Goal: Task Accomplishment & Management: Use online tool/utility

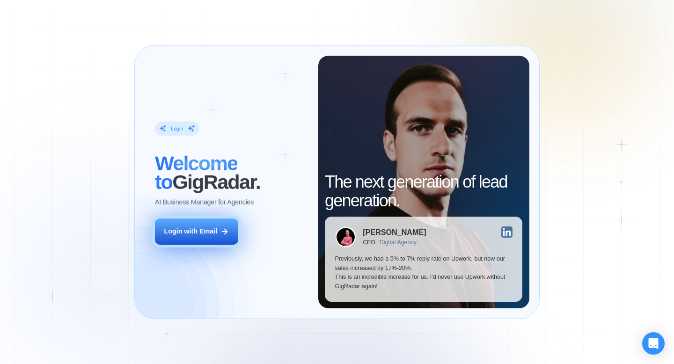
click at [215, 242] on button "Login with Email" at bounding box center [196, 232] width 83 height 26
click at [214, 235] on div "Login with Email" at bounding box center [190, 231] width 53 height 9
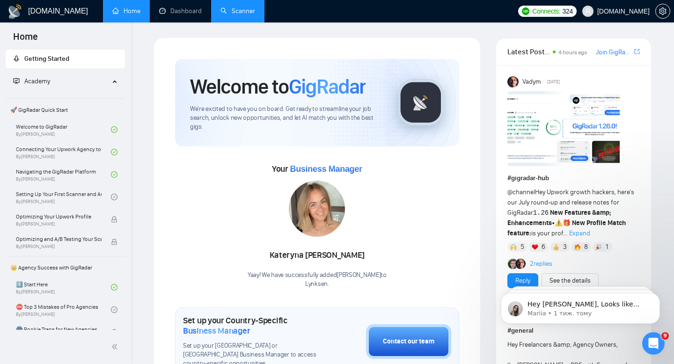
click at [233, 9] on link "Scanner" at bounding box center [237, 11] width 35 height 8
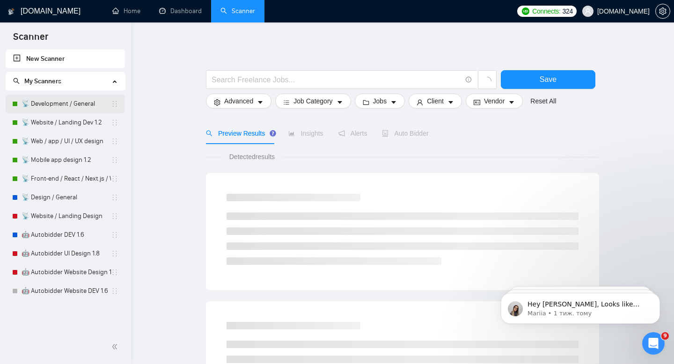
click at [70, 97] on link "📡 Development / General" at bounding box center [66, 104] width 89 height 19
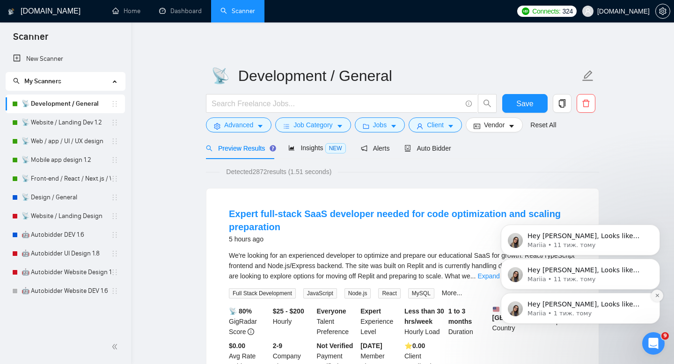
click at [659, 293] on button "Dismiss notification" at bounding box center [657, 296] width 12 height 12
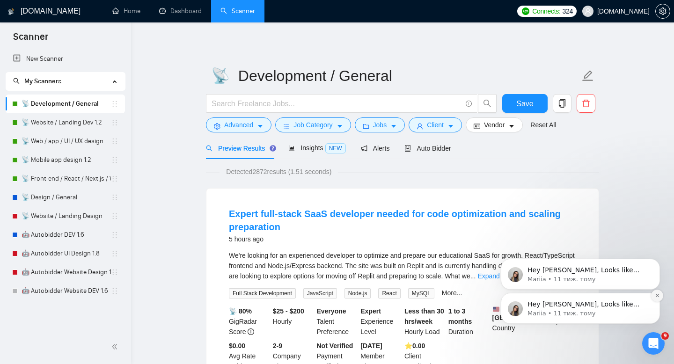
click at [658, 295] on icon "Dismiss notification" at bounding box center [657, 295] width 5 height 5
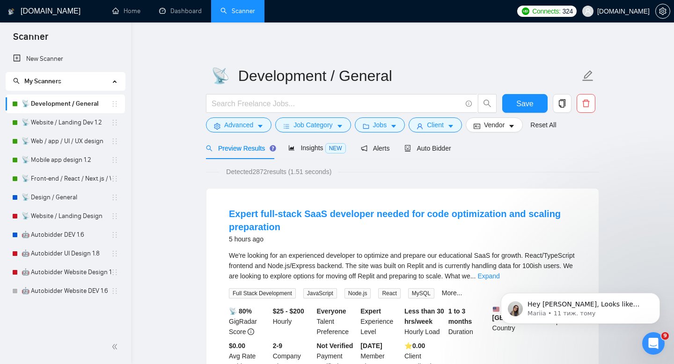
click at [658, 295] on icon "Dismiss notification" at bounding box center [657, 296] width 4 height 4
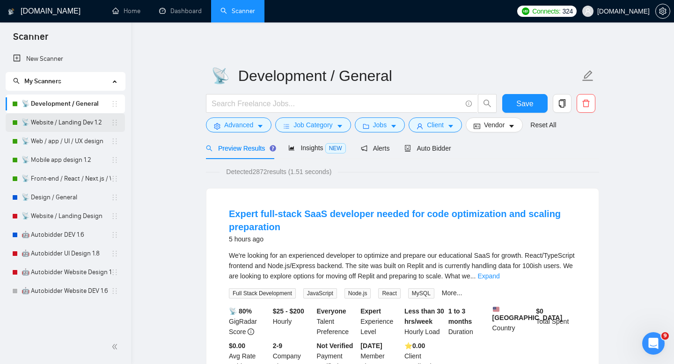
click at [66, 124] on link "📡 Website / Landing Dev 1.2" at bounding box center [66, 122] width 89 height 19
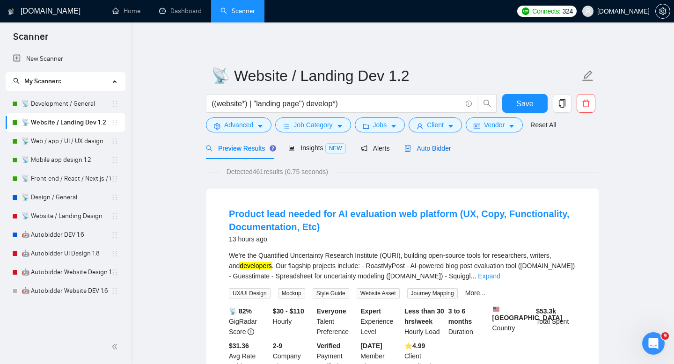
click at [446, 146] on span "Auto Bidder" at bounding box center [427, 148] width 46 height 7
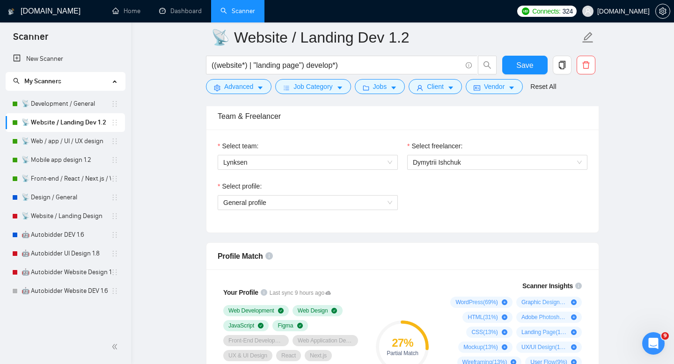
scroll to position [486, 0]
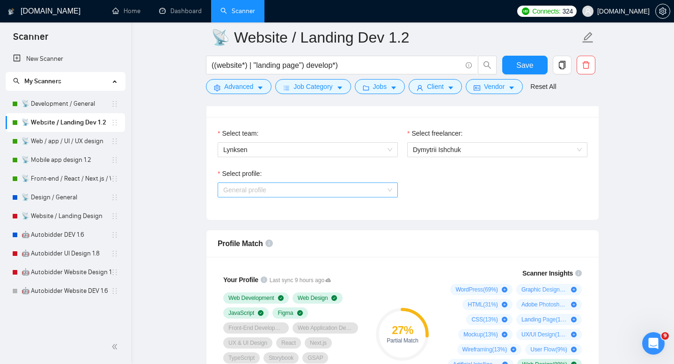
click at [366, 185] on span "General profile" at bounding box center [307, 190] width 169 height 14
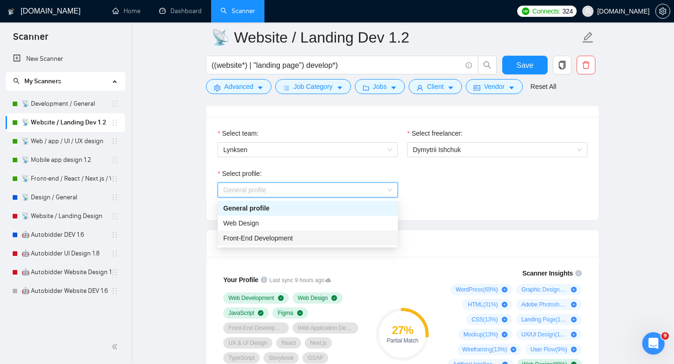
click at [304, 241] on div "Front-End Development" at bounding box center [307, 238] width 169 height 10
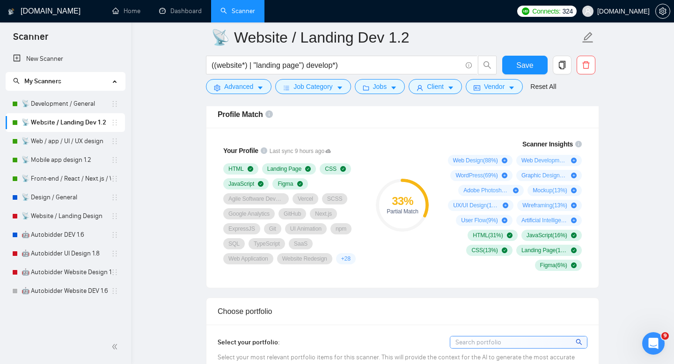
scroll to position [486, 0]
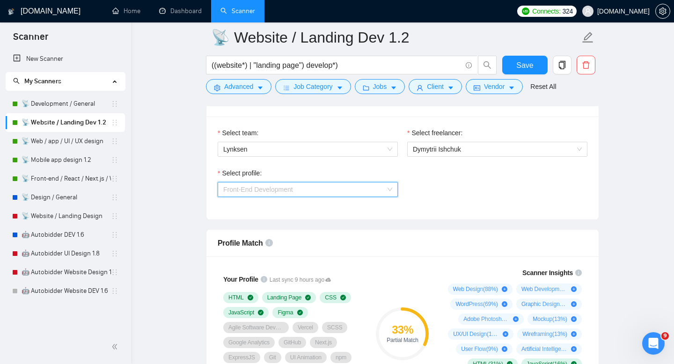
click at [304, 188] on span "Front-End Development" at bounding box center [307, 190] width 169 height 14
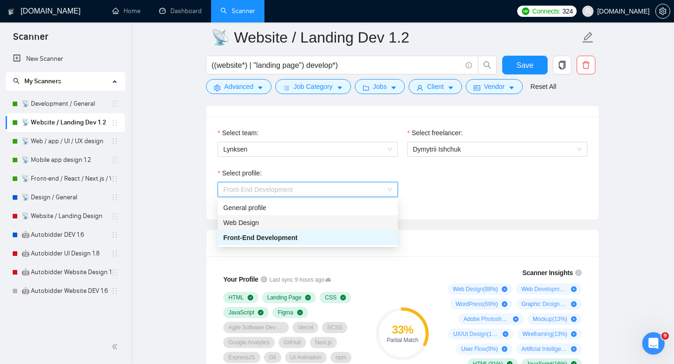
click at [287, 220] on div "Web Design" at bounding box center [307, 223] width 169 height 10
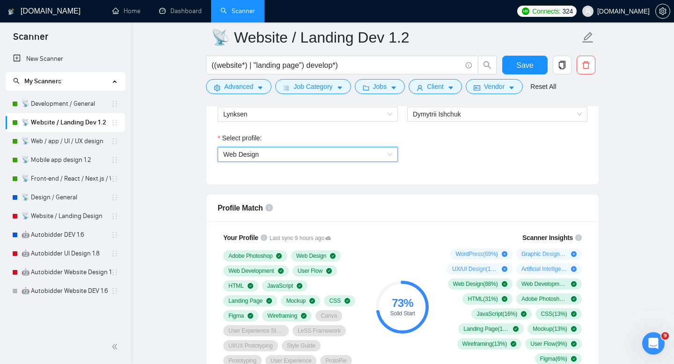
scroll to position [530, 0]
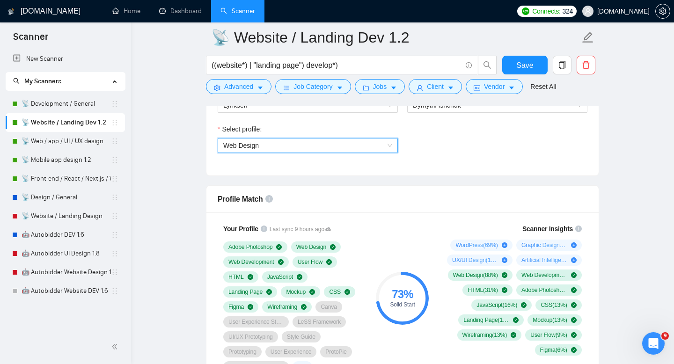
click at [304, 147] on span "Web Design" at bounding box center [307, 146] width 169 height 14
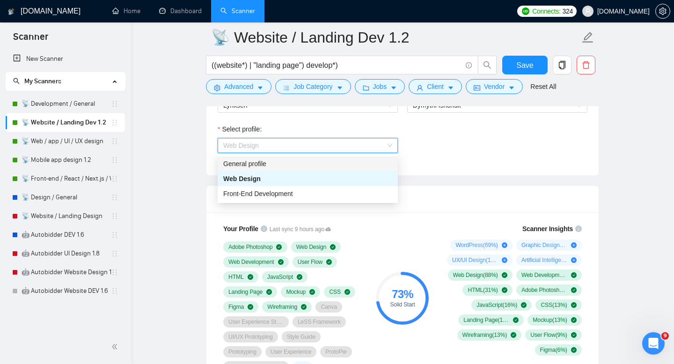
click at [287, 164] on div "General profile" at bounding box center [307, 164] width 169 height 10
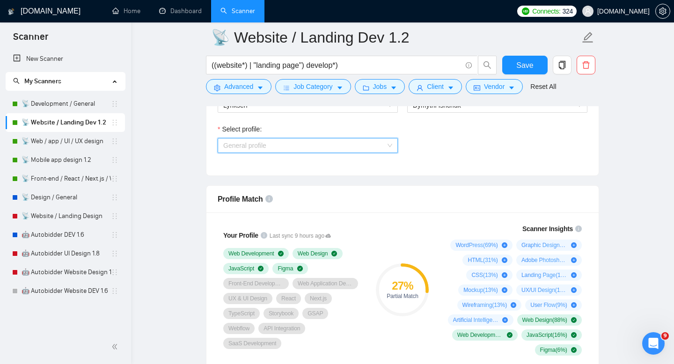
click at [339, 147] on span "General profile" at bounding box center [307, 146] width 169 height 14
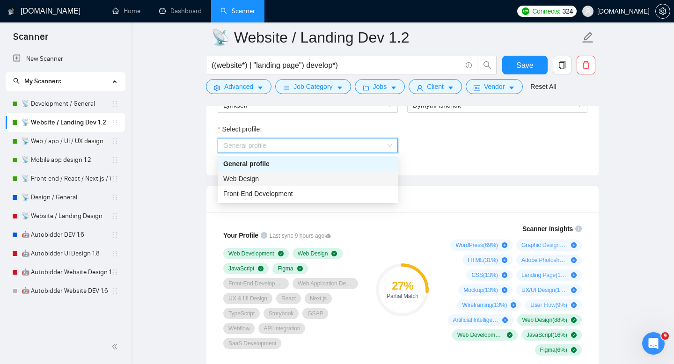
click at [306, 180] on div "Web Design" at bounding box center [307, 179] width 169 height 10
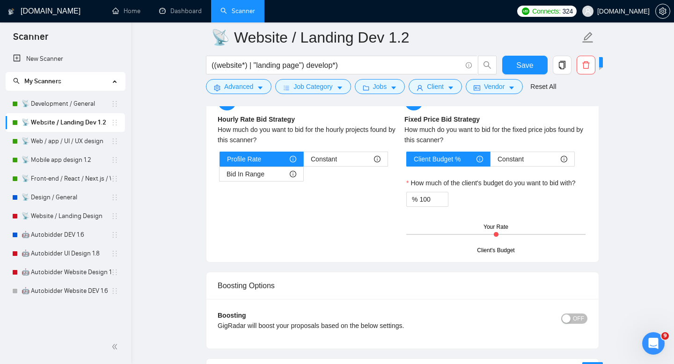
scroll to position [1499, 0]
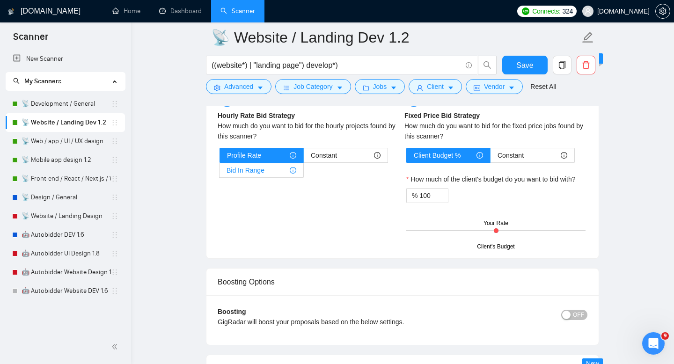
click at [258, 170] on span "Bid In Range" at bounding box center [246, 170] width 38 height 14
click at [220, 173] on input "Bid In Range" at bounding box center [220, 173] width 0 height 0
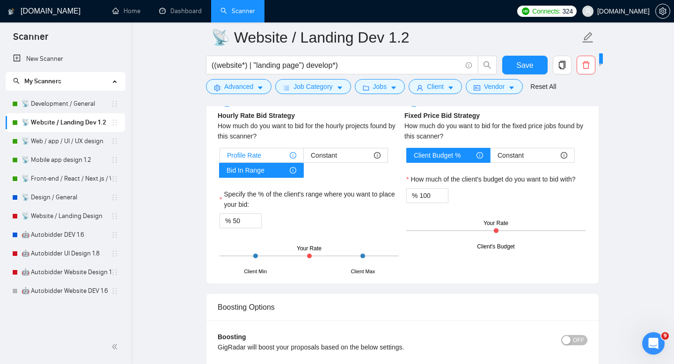
click at [260, 157] on span "Profile Rate" at bounding box center [244, 155] width 34 height 14
click at [220, 158] on input "Profile Rate" at bounding box center [220, 158] width 0 height 0
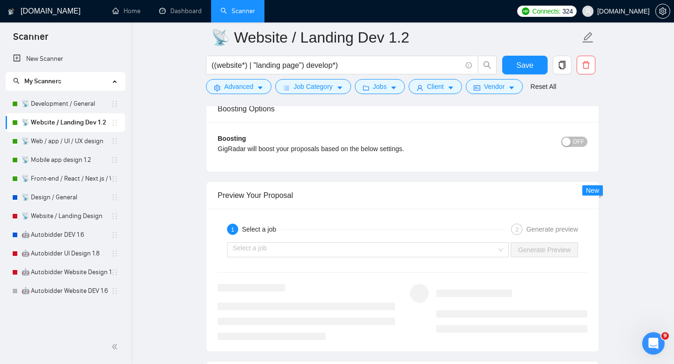
scroll to position [1672, 0]
click at [358, 241] on div "Select a job Generate Preview" at bounding box center [403, 249] width 372 height 22
click at [358, 250] on input "search" at bounding box center [365, 249] width 264 height 14
click at [384, 212] on div "1 Select a job 2 Generate preview Select a job Generate Preview" at bounding box center [402, 279] width 392 height 143
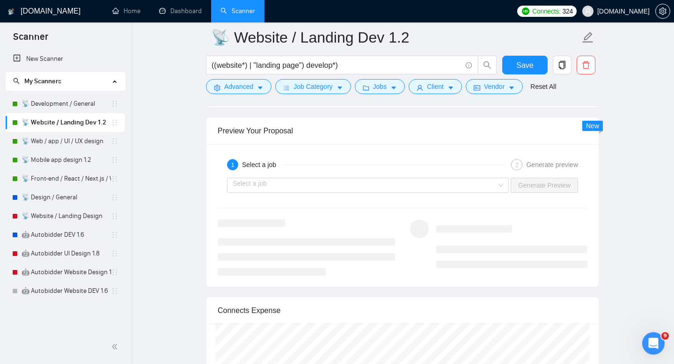
scroll to position [1737, 0]
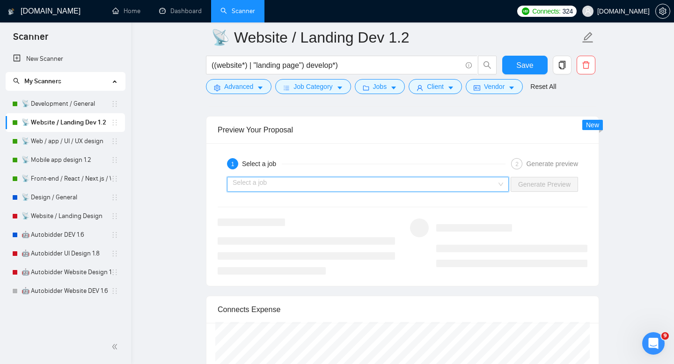
click at [377, 190] on input "search" at bounding box center [365, 184] width 264 height 14
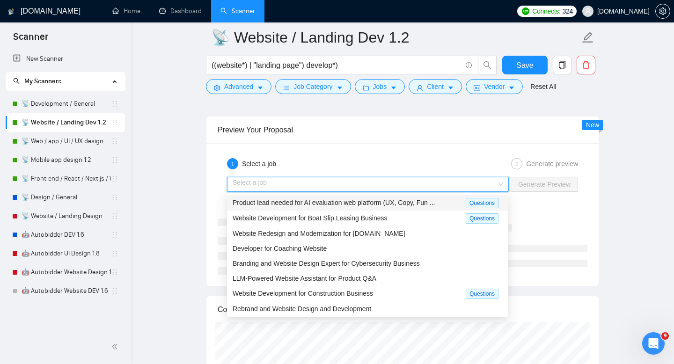
click at [387, 165] on div "1 Select a job" at bounding box center [366, 163] width 279 height 11
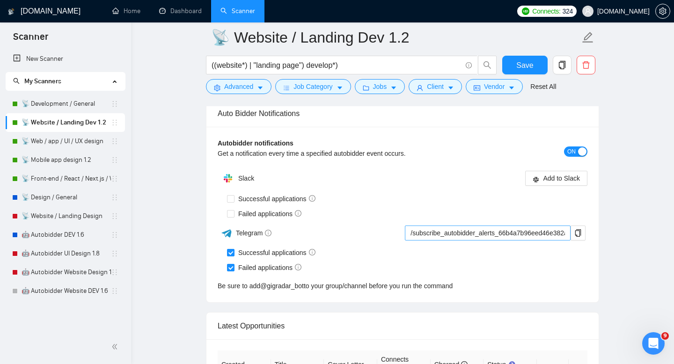
scroll to position [2207, 0]
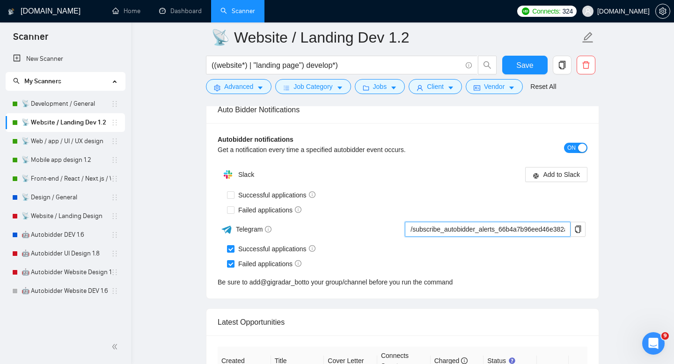
drag, startPoint x: 476, startPoint y: 232, endPoint x: 397, endPoint y: 220, distance: 79.4
click at [397, 220] on div "Slack Add to Slack Successful applications Failed applications Telegram /subscr…" at bounding box center [403, 226] width 370 height 122
click at [492, 233] on input "/subscribe_autobidder_alerts_66b4a7b96eed46e382a087ad@gigradar_bot" at bounding box center [488, 229] width 166 height 15
drag, startPoint x: 492, startPoint y: 233, endPoint x: 323, endPoint y: 224, distance: 168.8
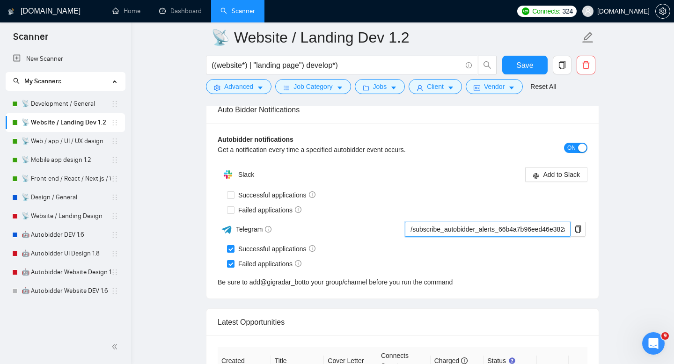
click at [323, 224] on div "Telegram /subscribe_autobidder_alerts_66b4a7b96eed46e382a087ad@gigradar_bot" at bounding box center [402, 229] width 368 height 16
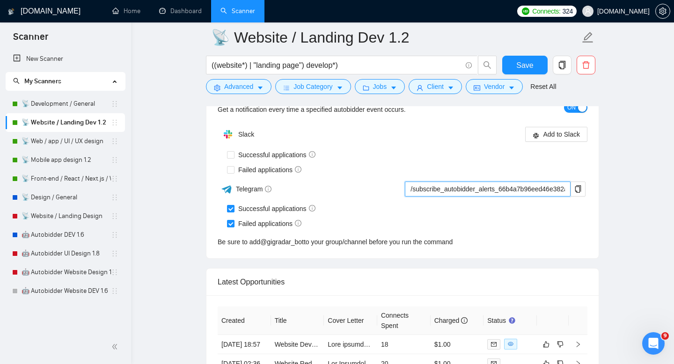
scroll to position [2258, 0]
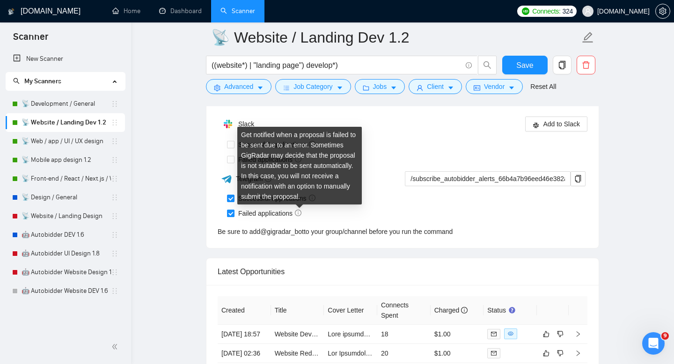
click at [301, 213] on icon "info-circle" at bounding box center [298, 213] width 7 height 7
click at [234, 213] on input "Failed applications" at bounding box center [230, 213] width 7 height 7
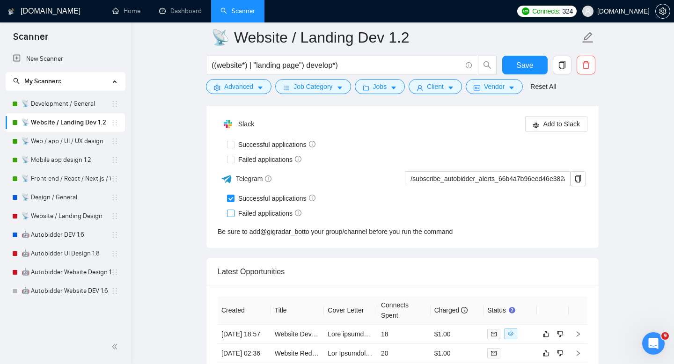
click at [233, 210] on input "Failed applications" at bounding box center [230, 213] width 7 height 7
checkbox input "true"
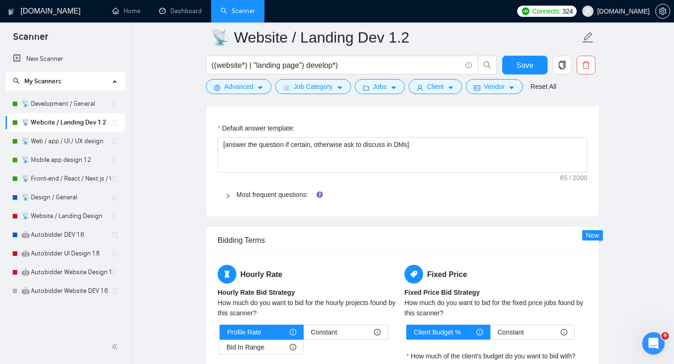
scroll to position [1320, 0]
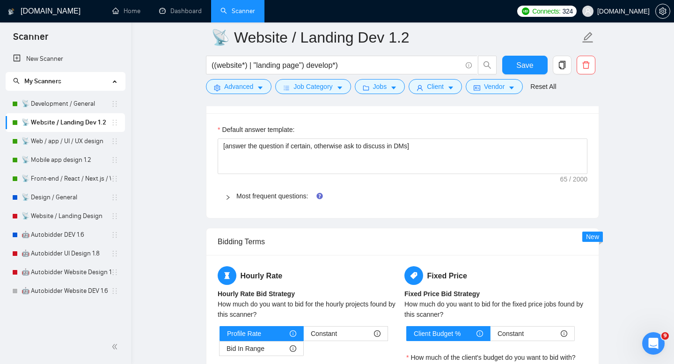
click at [262, 191] on span "Most frequent questions:" at bounding box center [408, 196] width 344 height 10
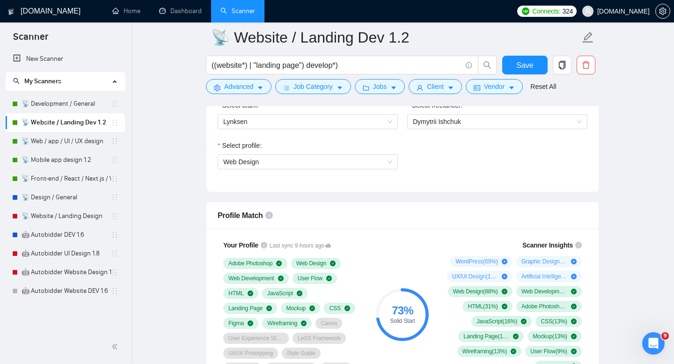
scroll to position [528, 0]
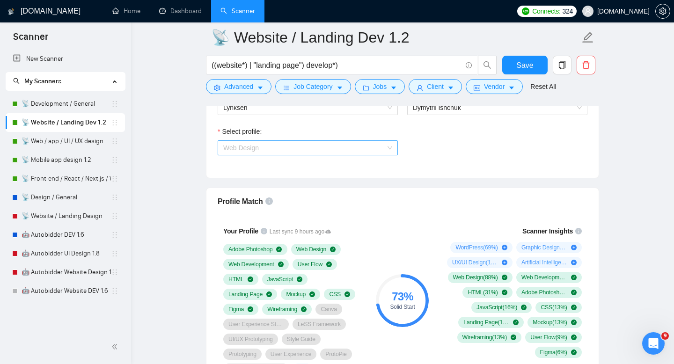
click at [363, 150] on span "Web Design" at bounding box center [307, 148] width 169 height 14
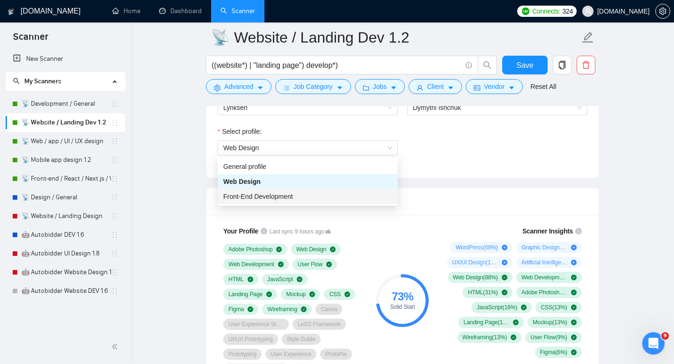
click at [415, 229] on div "73 % Solid Start" at bounding box center [402, 300] width 63 height 160
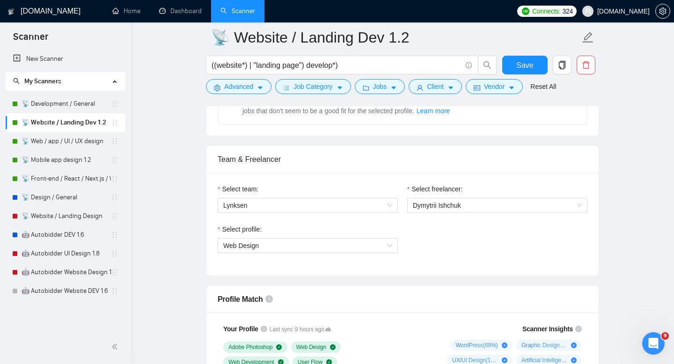
scroll to position [418, 0]
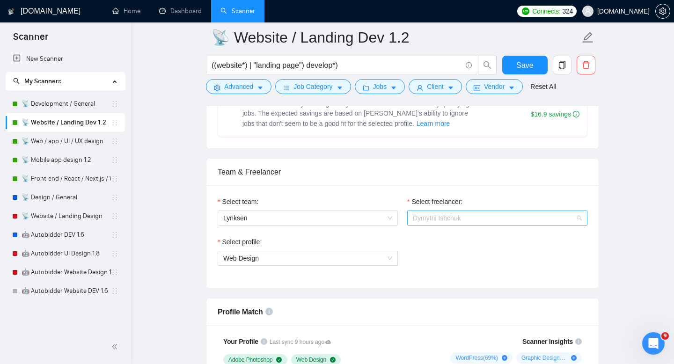
click at [450, 213] on span "Dymytrii Ishchuk" at bounding box center [497, 218] width 169 height 14
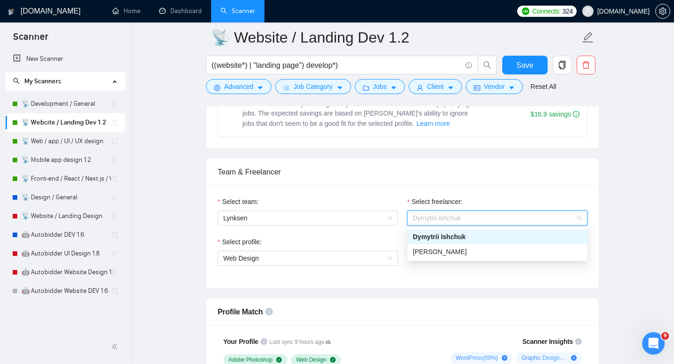
click at [445, 236] on span "Dymytrii Ishchuk" at bounding box center [439, 236] width 53 height 7
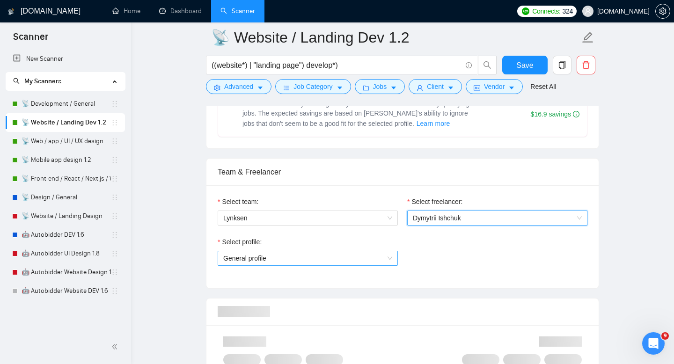
click at [324, 265] on div "General profile" at bounding box center [308, 258] width 180 height 15
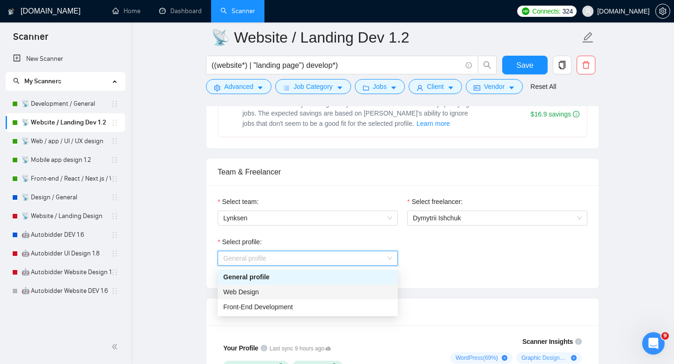
click at [303, 290] on div "Web Design" at bounding box center [307, 292] width 169 height 10
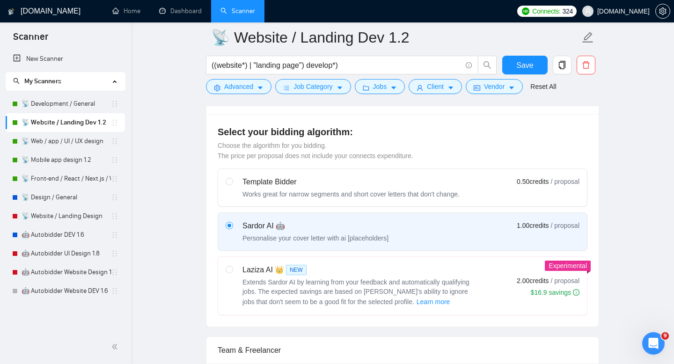
scroll to position [269, 0]
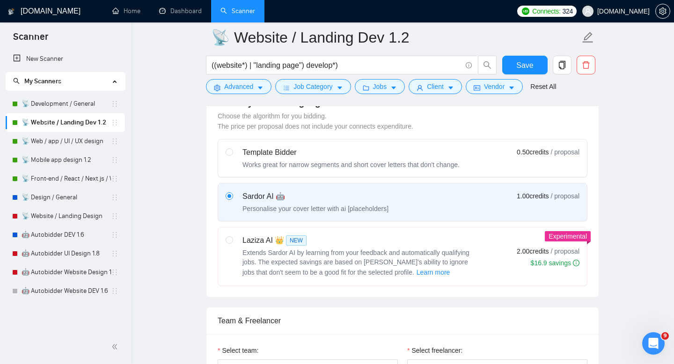
click at [319, 263] on span "Extends Sardor AI by learning from your feedback and automatically qualifying j…" at bounding box center [355, 262] width 227 height 27
click at [232, 243] on input "radio" at bounding box center [229, 239] width 7 height 7
radio input "true"
radio input "false"
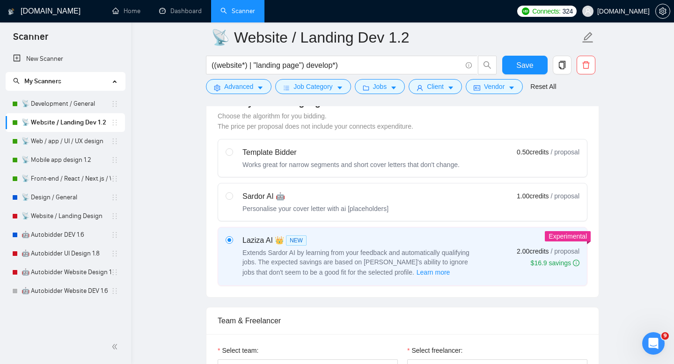
click at [374, 198] on div "Sardor AI 🤖" at bounding box center [315, 196] width 146 height 11
click at [232, 198] on input "radio" at bounding box center [229, 195] width 7 height 7
radio input "true"
radio input "false"
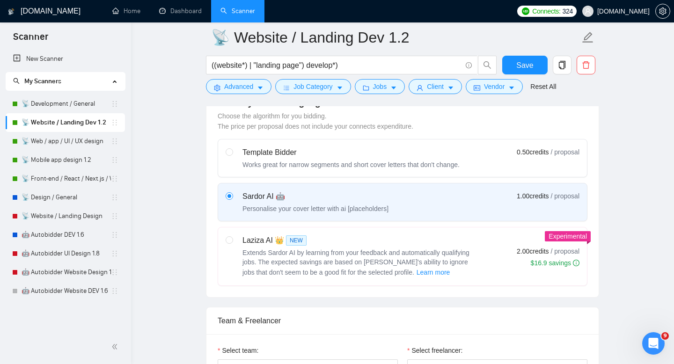
click at [353, 235] on div "Laziza AI 👑 NEW" at bounding box center [359, 240] width 234 height 11
click at [232, 236] on input "radio" at bounding box center [229, 239] width 7 height 7
radio input "true"
radio input "false"
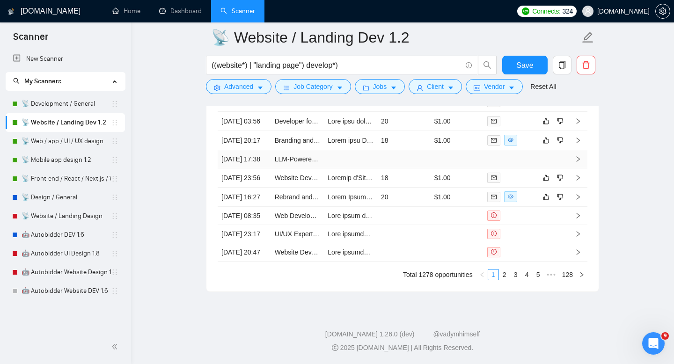
scroll to position [2594, 0]
click at [47, 103] on link "📡 Development / General" at bounding box center [66, 104] width 89 height 19
click at [542, 62] on button "Save" at bounding box center [524, 65] width 45 height 19
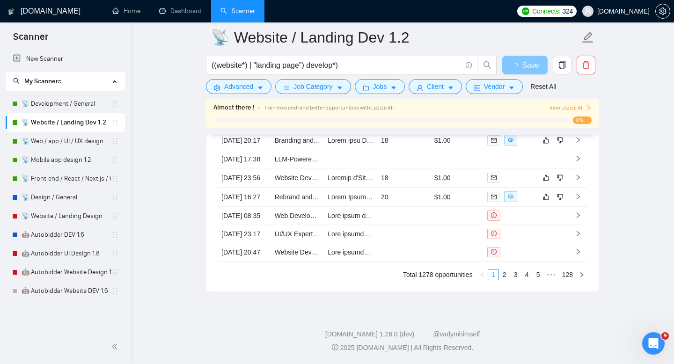
scroll to position [2554, 0]
click at [54, 107] on link "📡 Development / General" at bounding box center [66, 104] width 89 height 19
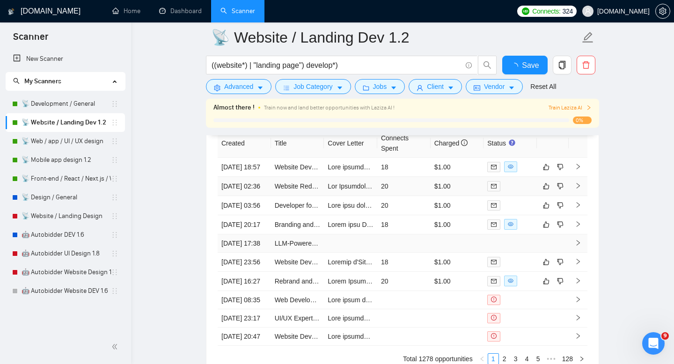
checkbox input "true"
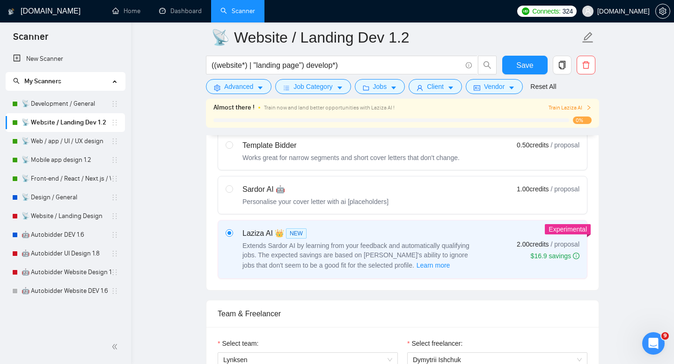
scroll to position [299, 0]
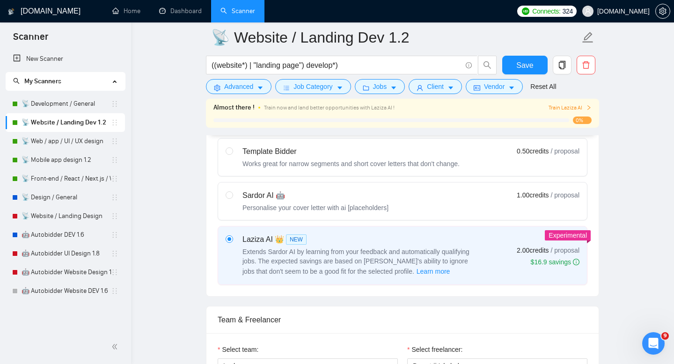
click at [397, 202] on div "Sardor AI 🤖 Personalise your cover letter with ai [placeholders] 1.00 credits /…" at bounding box center [403, 201] width 354 height 22
click at [232, 198] on input "radio" at bounding box center [229, 194] width 7 height 7
radio input "true"
radio input "false"
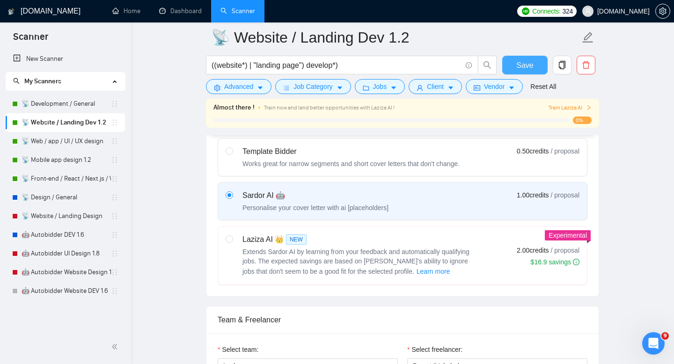
click at [518, 62] on span "Save" at bounding box center [524, 65] width 17 height 12
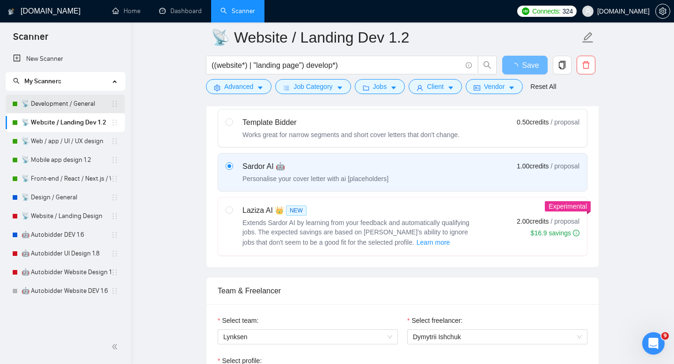
click at [57, 106] on link "📡 Development / General" at bounding box center [66, 104] width 89 height 19
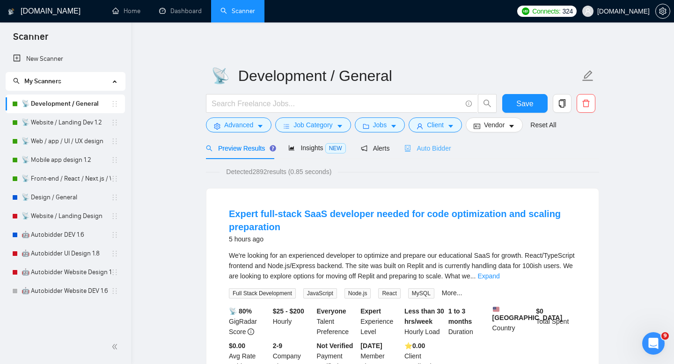
click at [416, 158] on div "Auto Bidder" at bounding box center [427, 148] width 46 height 22
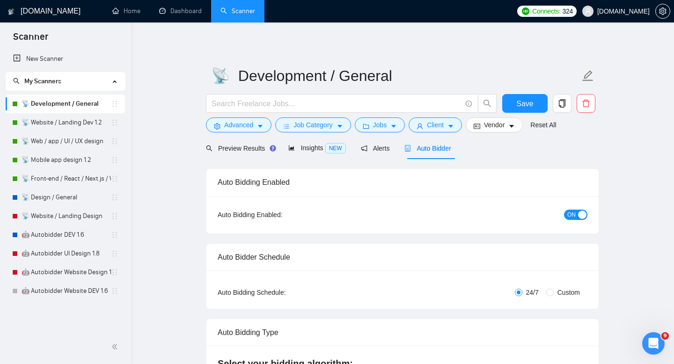
checkbox input "true"
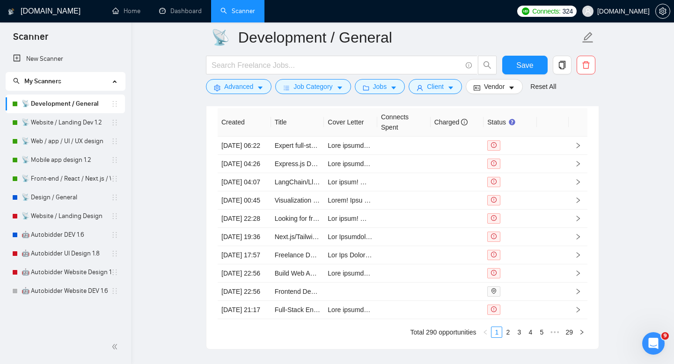
scroll to position [2591, 0]
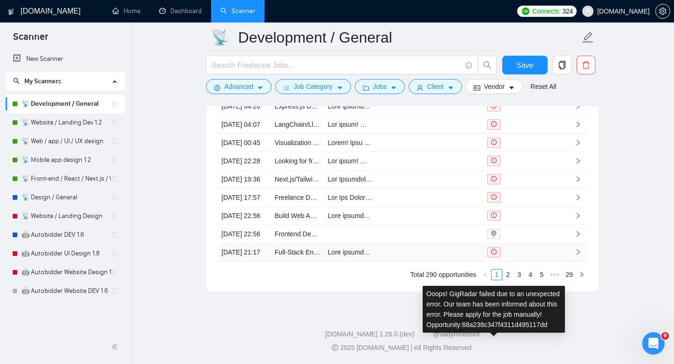
click at [496, 249] on icon "exclamation-circle" at bounding box center [494, 252] width 6 height 6
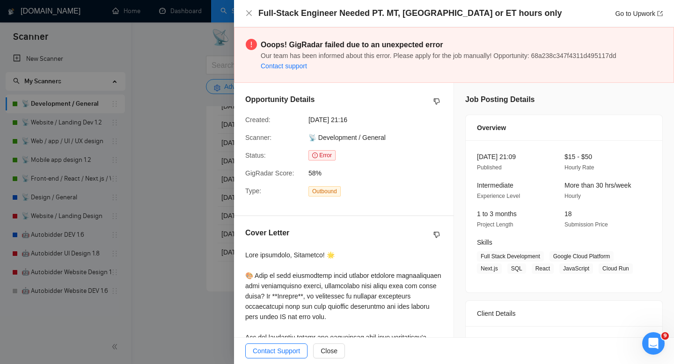
click at [290, 66] on link "Contact support" at bounding box center [284, 65] width 46 height 7
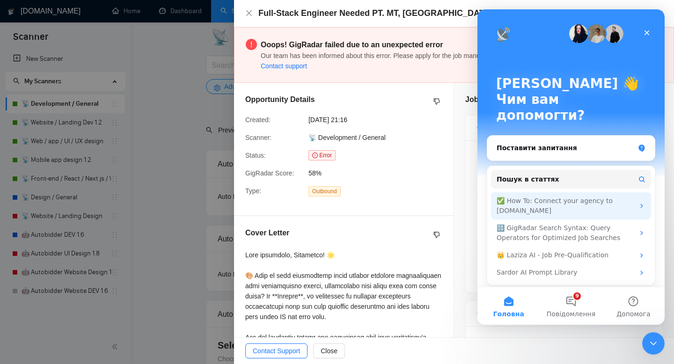
scroll to position [97, 0]
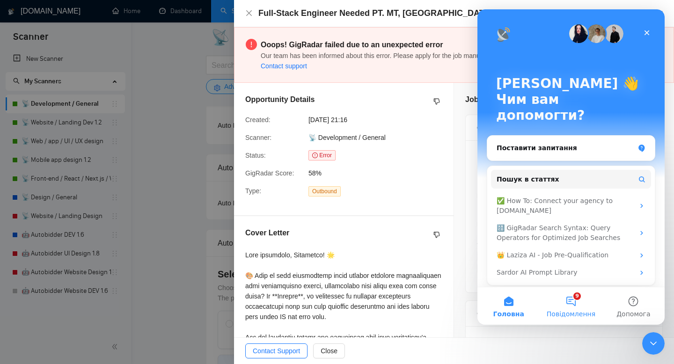
click at [564, 301] on button "9 Повідомлення" at bounding box center [571, 305] width 62 height 37
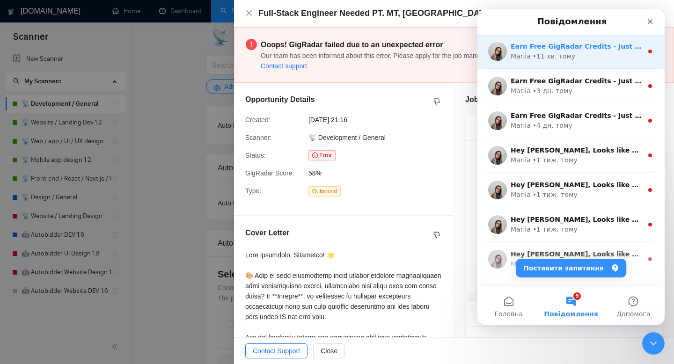
click at [554, 57] on div "• 11 хв. тому" at bounding box center [554, 56] width 43 height 10
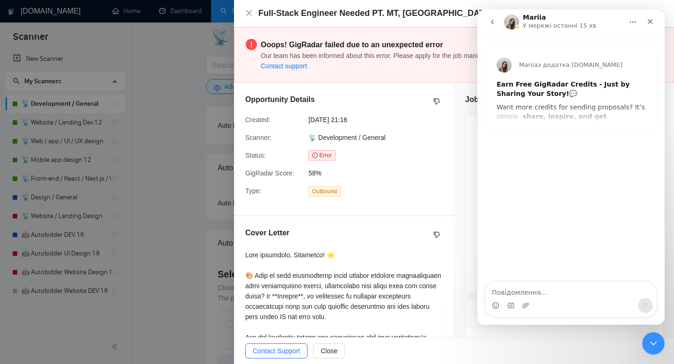
click at [452, 180] on div "Opportunity Details Created: [DATE] 21:16 Scanner: 📡 Development / General Stat…" at bounding box center [344, 149] width 220 height 132
click at [647, 23] on icon "Закрити" at bounding box center [650, 21] width 7 height 7
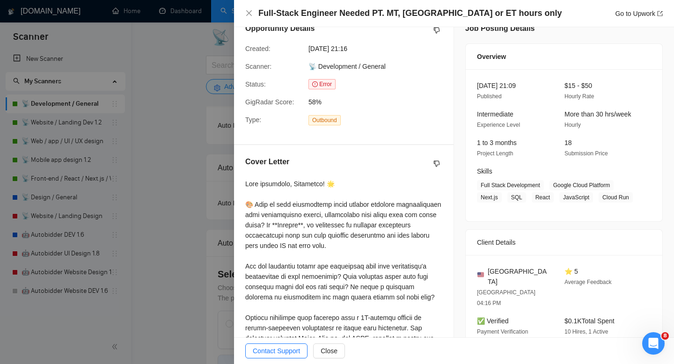
scroll to position [0, 0]
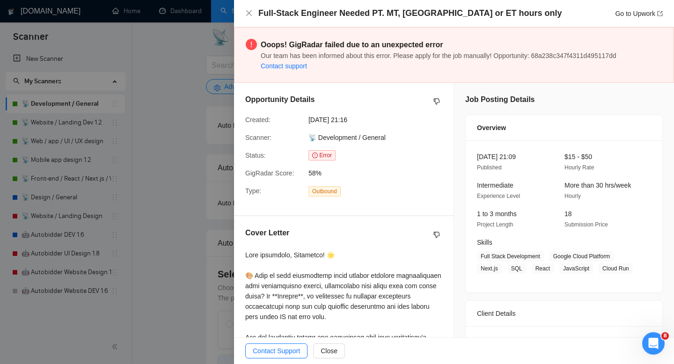
click at [248, 9] on div "Full-Stack Engineer Needed PT. MT, [GEOGRAPHIC_DATA] or ET hours only Go to Upw…" at bounding box center [454, 13] width 418 height 12
click at [250, 9] on icon "close" at bounding box center [248, 12] width 7 height 7
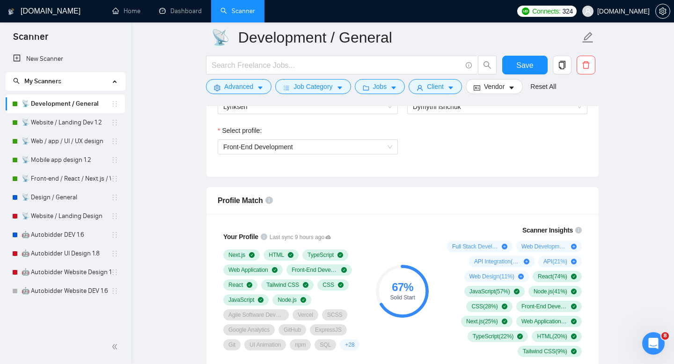
scroll to position [518, 0]
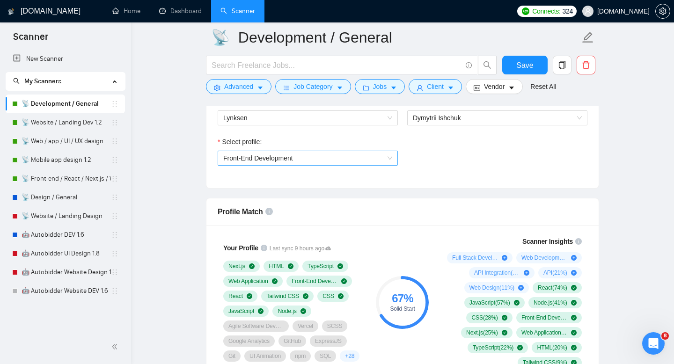
click at [342, 163] on span "Front-End Development" at bounding box center [307, 158] width 169 height 14
click at [494, 185] on div "Select team: [PERSON_NAME] Select freelancer: Dymytrii Ishchuk Select profile: …" at bounding box center [402, 136] width 392 height 103
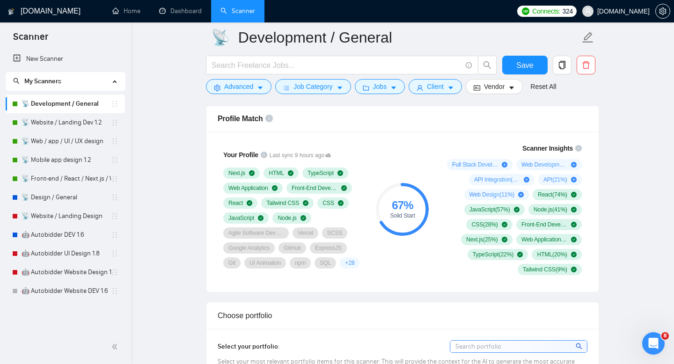
scroll to position [431, 0]
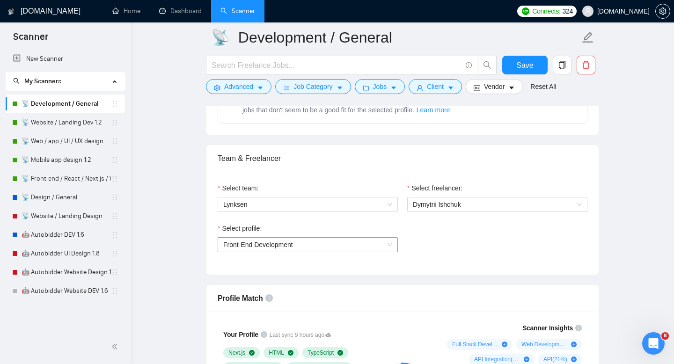
click at [287, 246] on span "Front-End Development" at bounding box center [258, 244] width 70 height 7
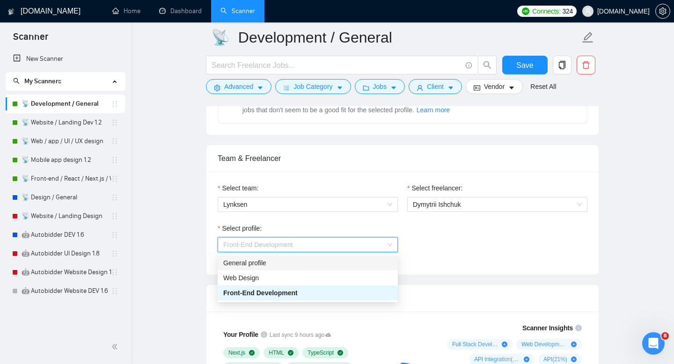
click at [293, 259] on div "General profile" at bounding box center [307, 263] width 169 height 10
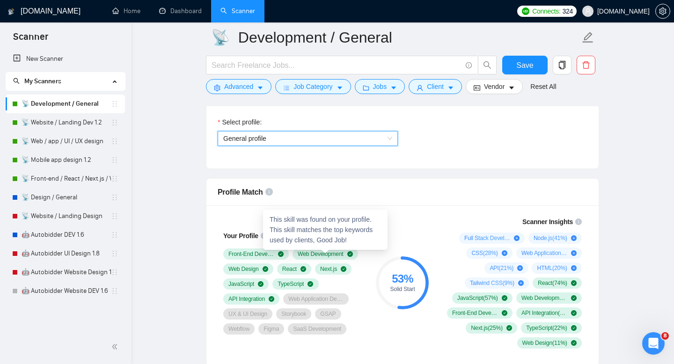
scroll to position [538, 0]
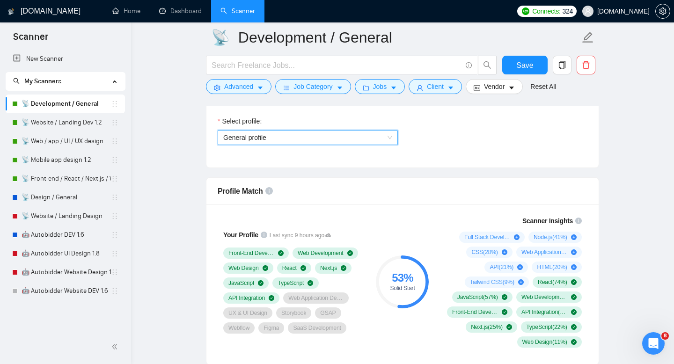
click at [315, 140] on span "General profile" at bounding box center [307, 138] width 169 height 14
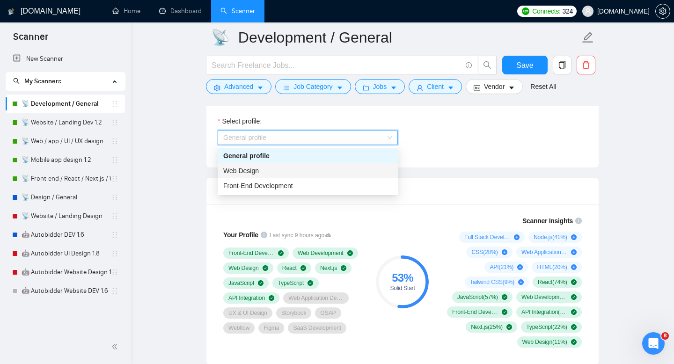
click at [313, 169] on div "Web Design" at bounding box center [307, 171] width 169 height 10
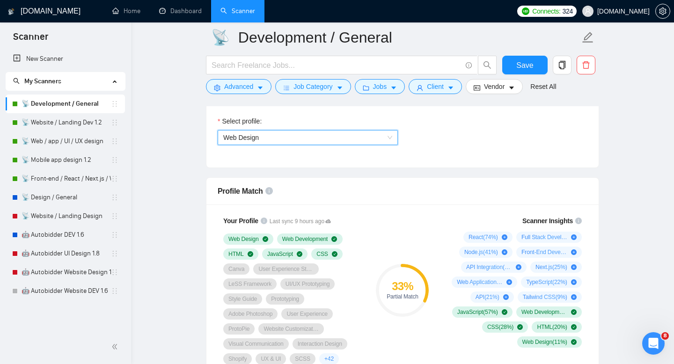
click at [308, 136] on span "Web Design" at bounding box center [307, 138] width 169 height 14
click at [300, 139] on span "Web Design" at bounding box center [307, 138] width 169 height 14
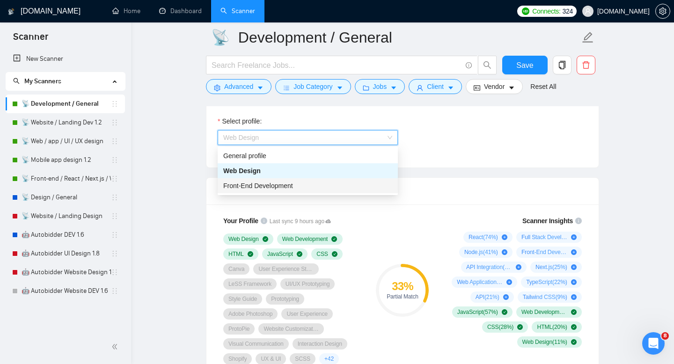
click at [287, 184] on span "Front-End Development" at bounding box center [258, 185] width 70 height 7
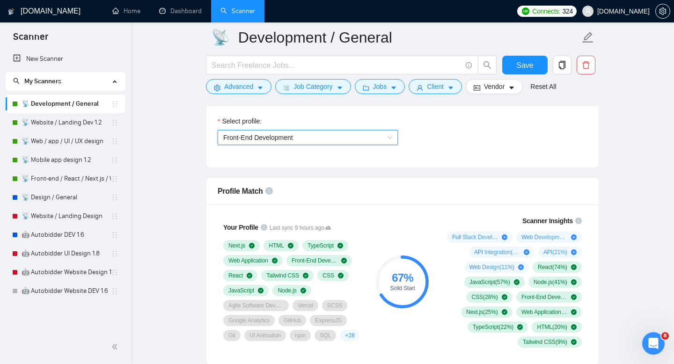
click at [266, 138] on span "Front-End Development" at bounding box center [258, 137] width 70 height 7
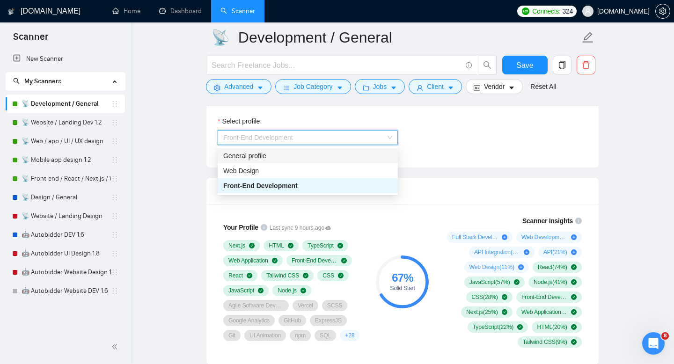
click at [265, 156] on div "General profile" at bounding box center [307, 156] width 169 height 10
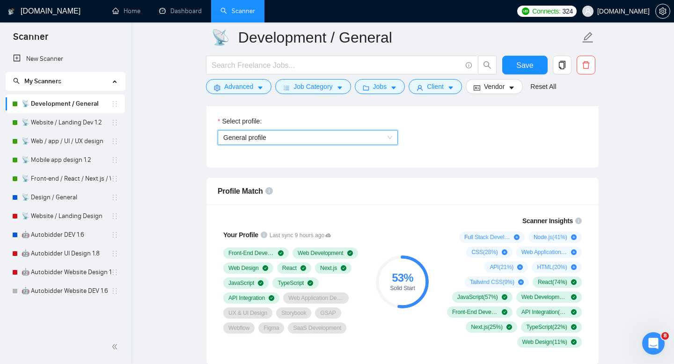
click at [259, 134] on span "General profile" at bounding box center [307, 138] width 169 height 14
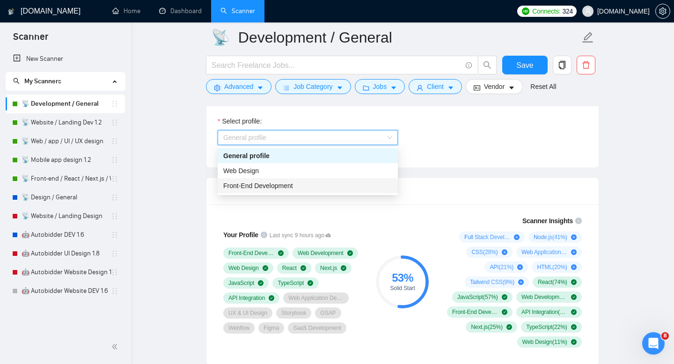
click at [252, 186] on span "Front-End Development" at bounding box center [258, 185] width 70 height 7
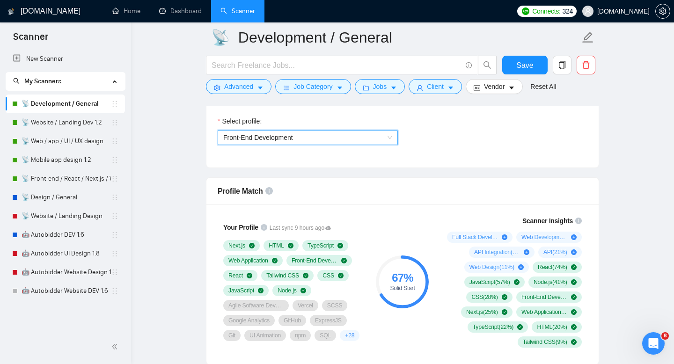
click at [260, 141] on span "Front-End Development" at bounding box center [258, 137] width 70 height 7
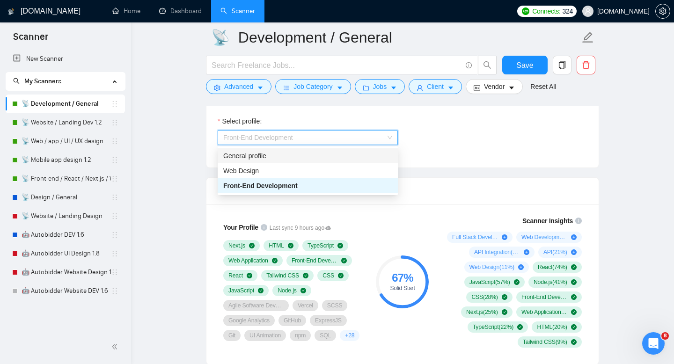
click at [261, 162] on div "General profile" at bounding box center [308, 155] width 180 height 15
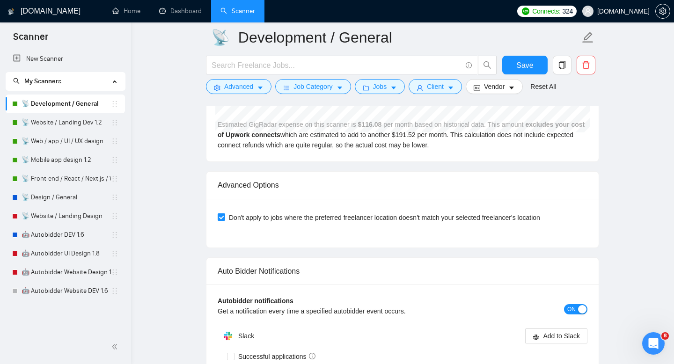
scroll to position [1791, 0]
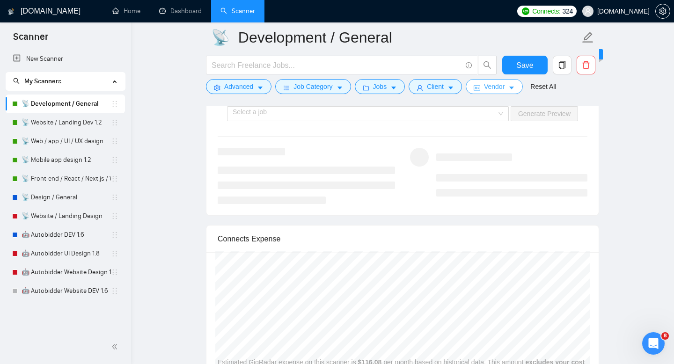
click at [510, 88] on button "Vendor" at bounding box center [494, 86] width 57 height 15
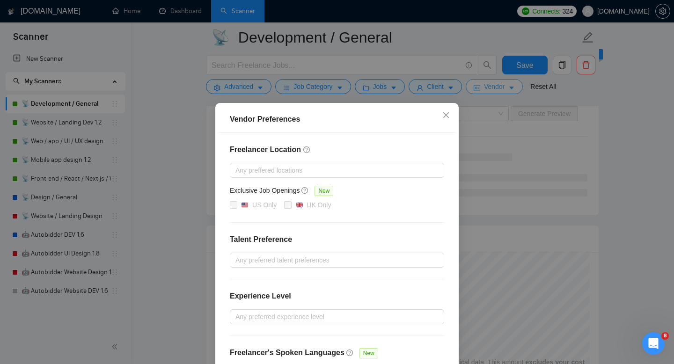
click at [510, 88] on div "Vendor Preferences Freelancer Location Any preffered locations Exclusive Job Op…" at bounding box center [337, 182] width 674 height 364
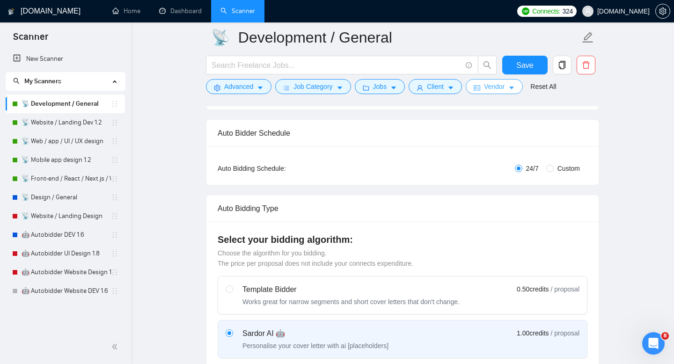
scroll to position [29, 0]
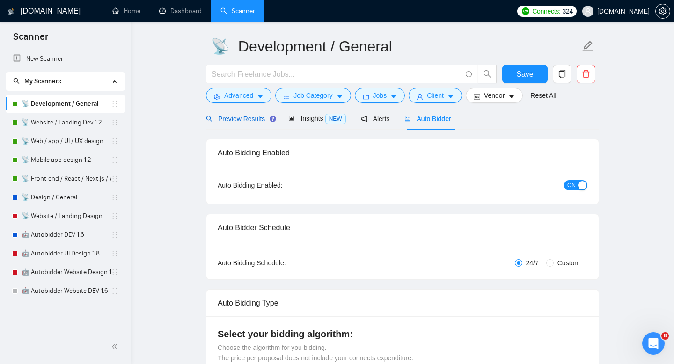
click at [241, 120] on span "Preview Results" at bounding box center [239, 118] width 67 height 7
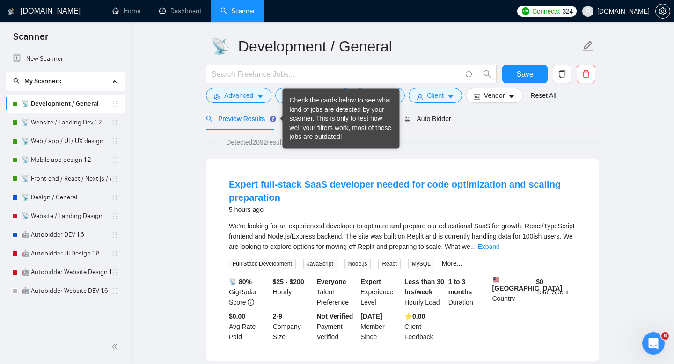
drag, startPoint x: 279, startPoint y: 120, endPoint x: 296, endPoint y: 114, distance: 18.4
click at [296, 114] on div "Check the cards below to see what kind of jobs are detected by your scanner. Th…" at bounding box center [341, 119] width 103 height 46
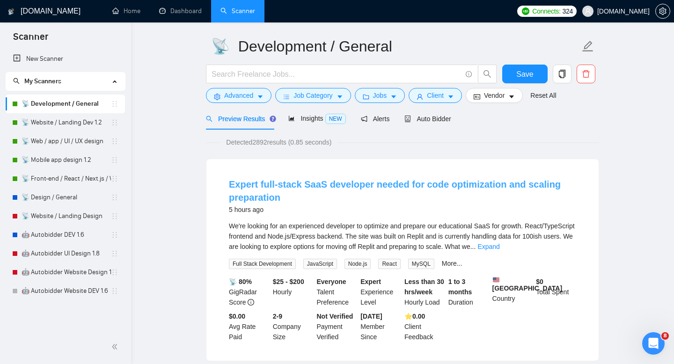
click at [516, 181] on link "Expert full-stack SaaS developer needed for code optimization and scaling prepa…" at bounding box center [395, 190] width 332 height 23
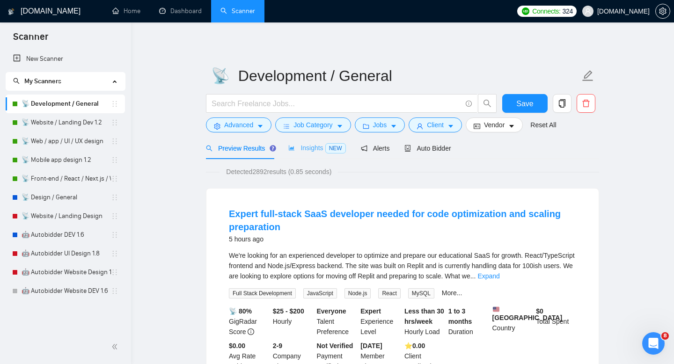
click at [310, 154] on div "Insights NEW" at bounding box center [316, 148] width 57 height 22
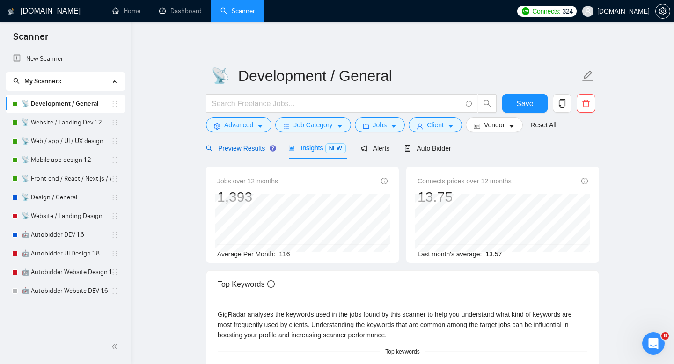
click at [251, 145] on span "Preview Results" at bounding box center [239, 148] width 67 height 7
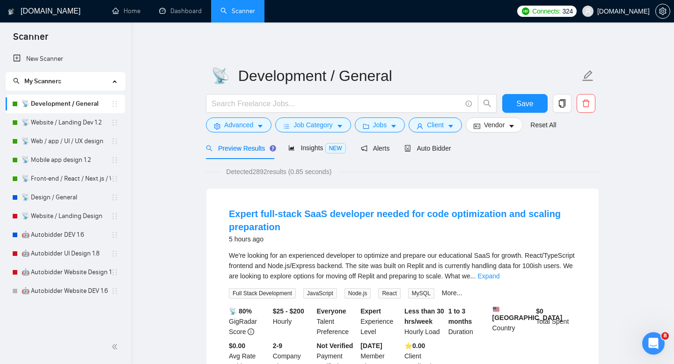
click at [49, 110] on link "📡 Development / General" at bounding box center [66, 104] width 89 height 19
click at [66, 123] on link "📡 Website / Landing Dev 1.2" at bounding box center [66, 122] width 89 height 19
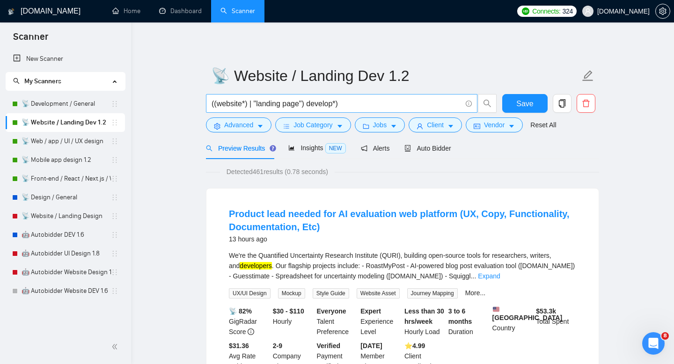
click at [377, 103] on input "((website*) | "landing page") develop*)" at bounding box center [337, 104] width 250 height 12
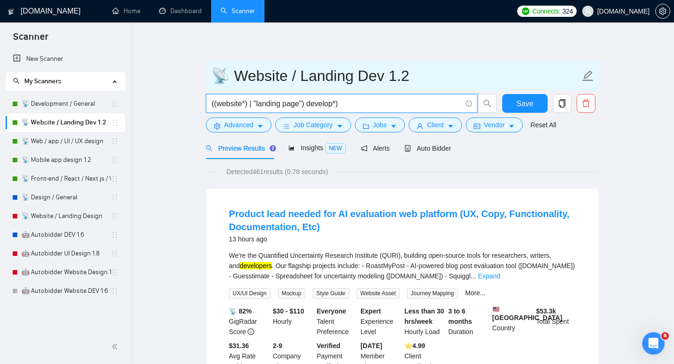
drag, startPoint x: 377, startPoint y: 103, endPoint x: 217, endPoint y: 90, distance: 160.7
click at [217, 90] on form "📡 Website / Landing Dev 1.2 ((website*) | "landing page") develop*) Save Advanc…" at bounding box center [402, 99] width 393 height 76
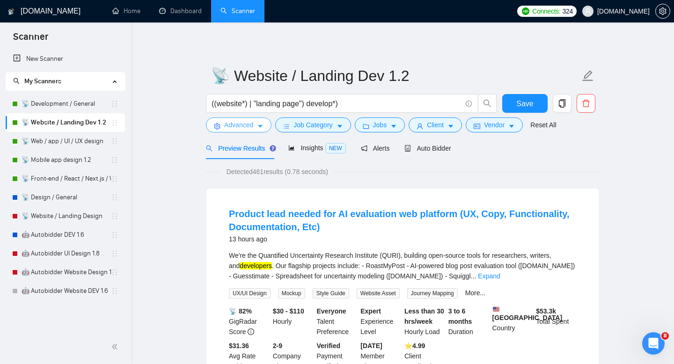
click at [265, 129] on button "Advanced" at bounding box center [239, 125] width 66 height 15
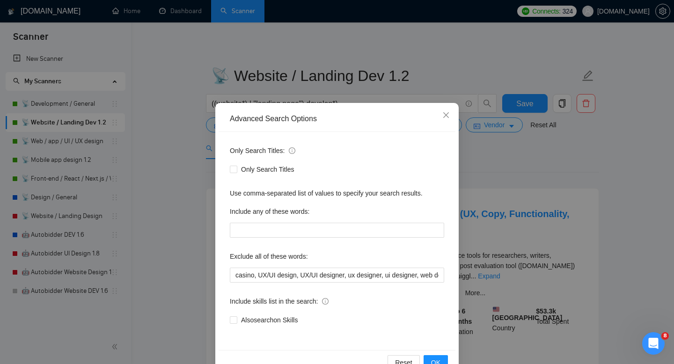
scroll to position [25, 0]
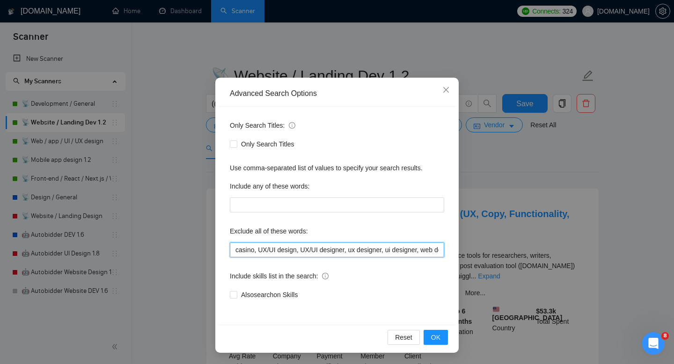
click at [294, 248] on input "casino, UX/UI design, UX/UI designer, ux designer, ui designer, web designer, g…" at bounding box center [337, 249] width 214 height 15
drag, startPoint x: 294, startPoint y: 248, endPoint x: 449, endPoint y: 250, distance: 155.9
click at [449, 250] on div "Only Search Titles: Only Search Titles Use comma-separated list of values to sp…" at bounding box center [337, 216] width 237 height 218
click at [387, 250] on input "casino, UX/UI design, UX/UI designer, ux designer, ui designer, web designer, g…" at bounding box center [337, 249] width 214 height 15
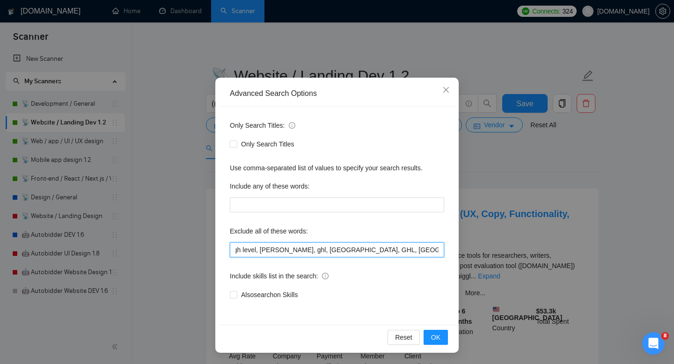
scroll to position [0, 1051]
drag, startPoint x: 387, startPoint y: 250, endPoint x: 463, endPoint y: 255, distance: 76.0
click at [463, 255] on div "Advanced Search Options Only Search Titles: Only Search Titles Use comma-separa…" at bounding box center [337, 182] width 674 height 364
click at [425, 252] on input "casino, UX/UI design, UX/UI designer, ux designer, ui designer, web designer, g…" at bounding box center [337, 249] width 214 height 15
type input "casino, UX/UI design, UX/UI designer, ux designer, ui designer, web designer, g…"
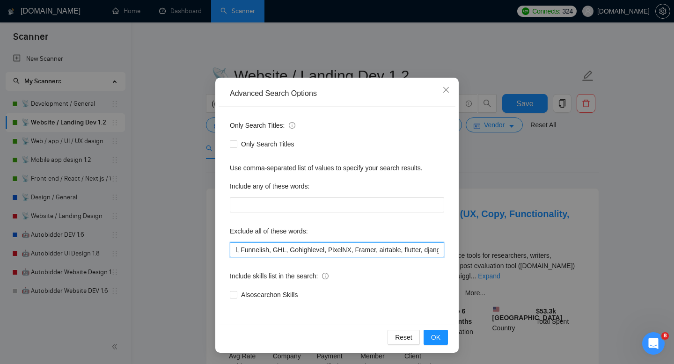
scroll to position [0, 0]
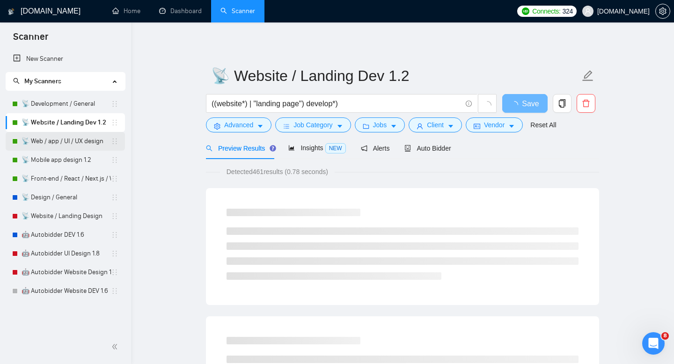
click at [67, 140] on link "📡 Web / app / UI / UX design" at bounding box center [66, 141] width 89 height 19
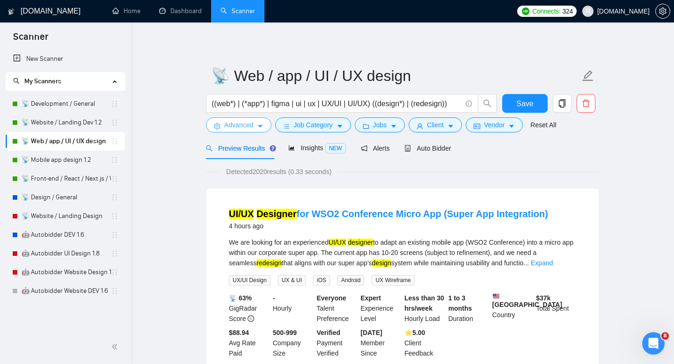
click at [246, 126] on span "Advanced" at bounding box center [238, 125] width 29 height 10
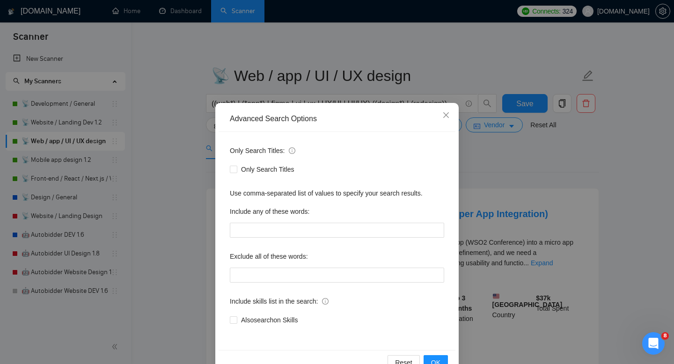
scroll to position [25, 0]
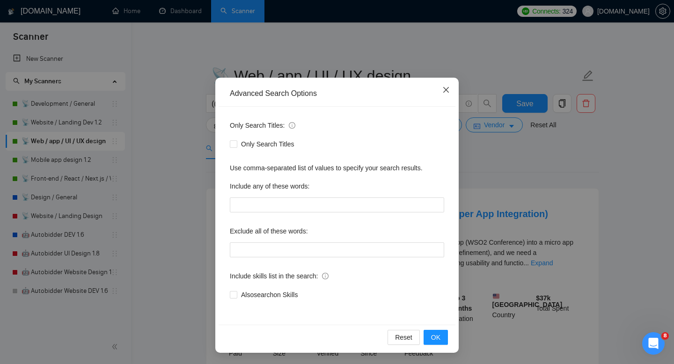
click at [448, 86] on span "Close" at bounding box center [446, 90] width 25 height 25
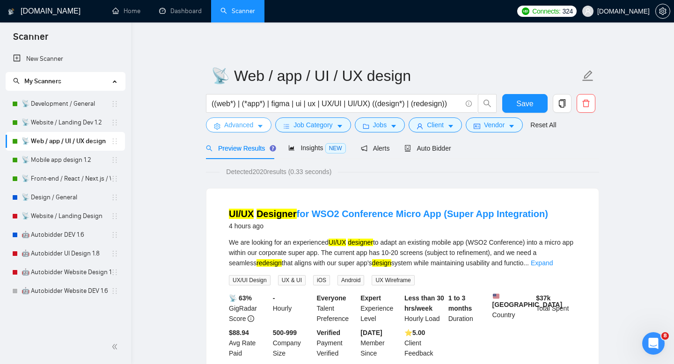
click at [255, 127] on button "Advanced" at bounding box center [239, 125] width 66 height 15
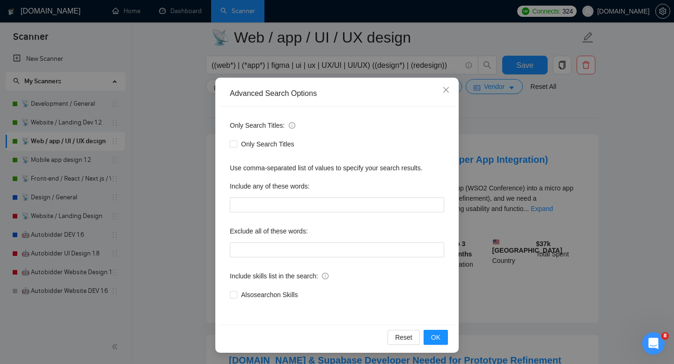
scroll to position [61, 0]
click at [448, 87] on icon "close" at bounding box center [445, 89] width 7 height 7
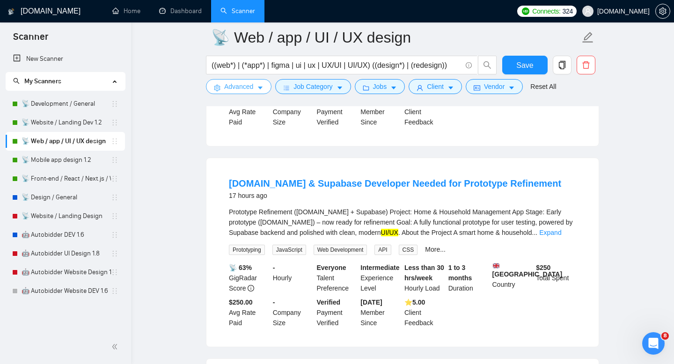
scroll to position [265, 0]
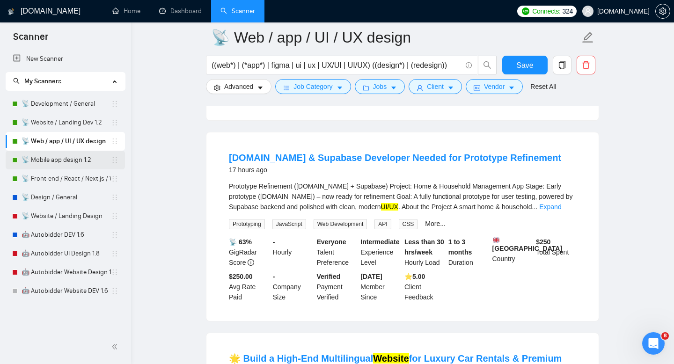
click at [66, 167] on link "📡 Mobile app design 1.2" at bounding box center [66, 160] width 89 height 19
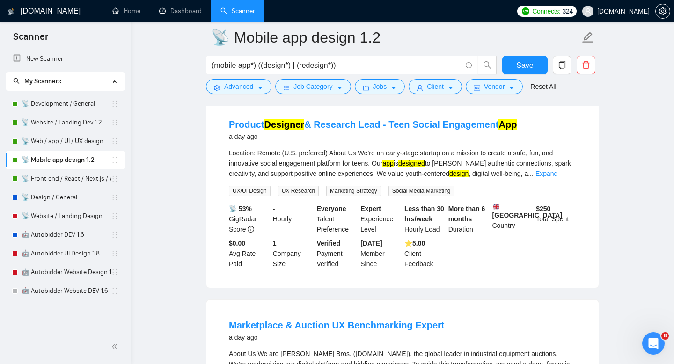
scroll to position [498, 0]
click at [248, 85] on span "Advanced" at bounding box center [238, 86] width 29 height 10
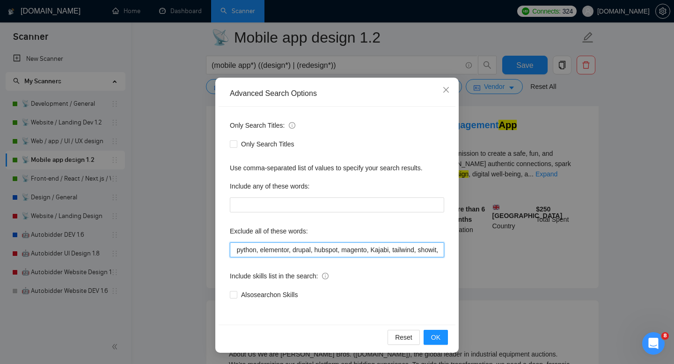
scroll to position [0, 840]
drag, startPoint x: 306, startPoint y: 251, endPoint x: 555, endPoint y: 247, distance: 249.1
click at [555, 248] on div "Advanced Search Options Only Search Titles: Only Search Titles Use comma-separa…" at bounding box center [337, 182] width 674 height 364
click at [412, 252] on input "casino, gambling, azure, no agencies, webflow, java, [DOMAIN_NAME], wp, wordpre…" at bounding box center [337, 249] width 214 height 15
click at [344, 253] on input "casino, gambling, azure, no agencies, webflow, java, [DOMAIN_NAME], wp, wordpre…" at bounding box center [337, 249] width 214 height 15
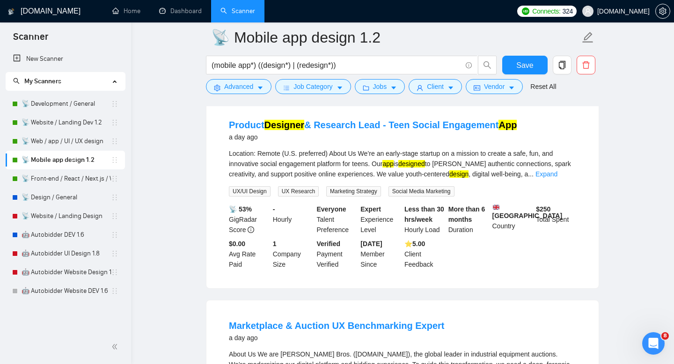
scroll to position [0, 0]
click at [72, 181] on link "📡 Front-end / React / Next.js / WebGL / GSAP" at bounding box center [66, 178] width 89 height 19
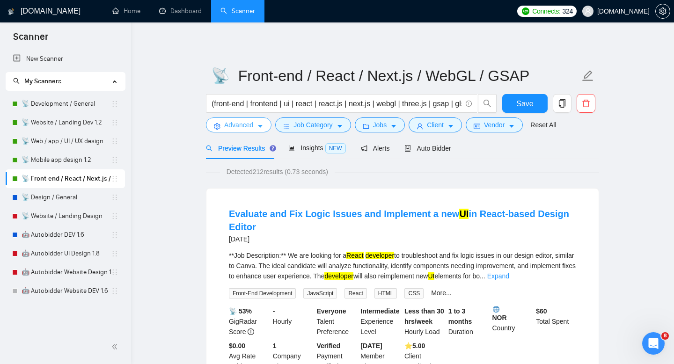
click at [257, 129] on button "Advanced" at bounding box center [239, 125] width 66 height 15
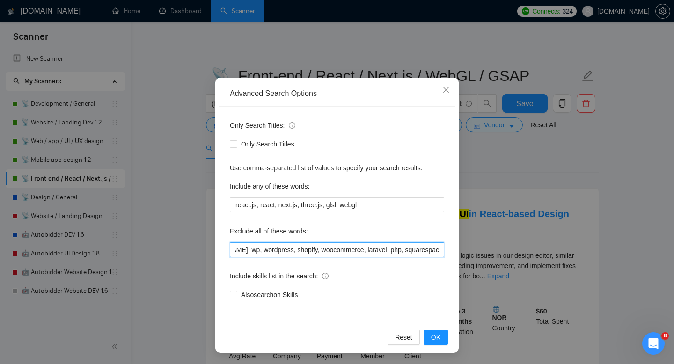
scroll to position [0, 1206]
drag, startPoint x: 320, startPoint y: 247, endPoint x: 489, endPoint y: 242, distance: 169.1
click at [490, 242] on div "Advanced Search Options Only Search Titles: Only Search Titles Use comma-separa…" at bounding box center [337, 182] width 674 height 364
click at [426, 249] on input "no agencies, casino, Web scraping, UX/UI design, UX/UI designer, ux designer, u…" at bounding box center [337, 249] width 214 height 15
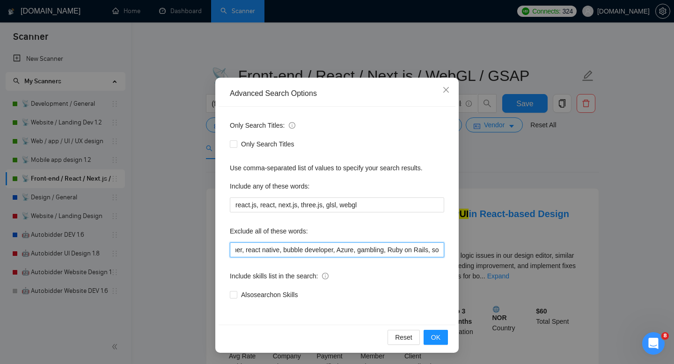
scroll to position [0, 1008]
drag, startPoint x: 396, startPoint y: 249, endPoint x: 541, endPoint y: 280, distance: 148.4
click at [541, 280] on div "Advanced Search Options Only Search Titles: Only Search Titles Use comma-separa…" at bounding box center [337, 182] width 674 height 364
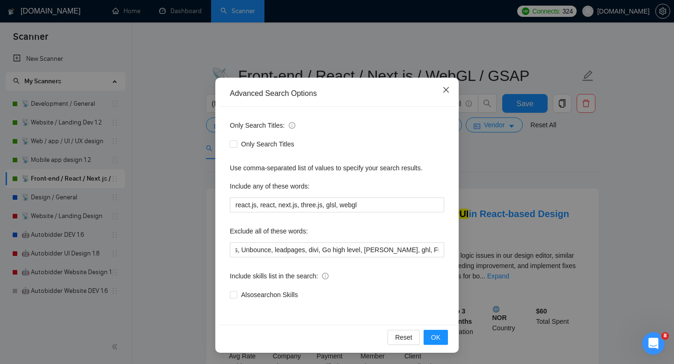
click at [447, 89] on icon "close" at bounding box center [446, 90] width 6 height 6
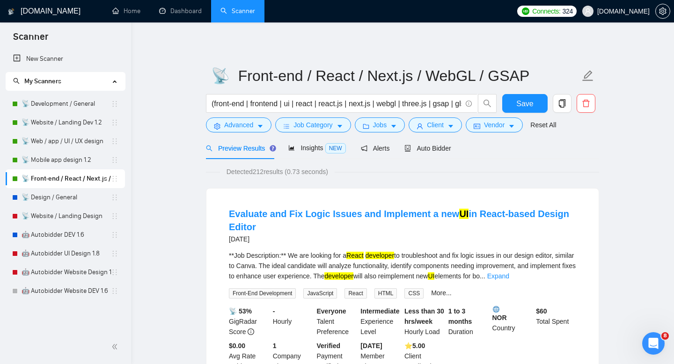
scroll to position [0, 0]
click at [96, 202] on link "📡 Design / General" at bounding box center [66, 197] width 89 height 19
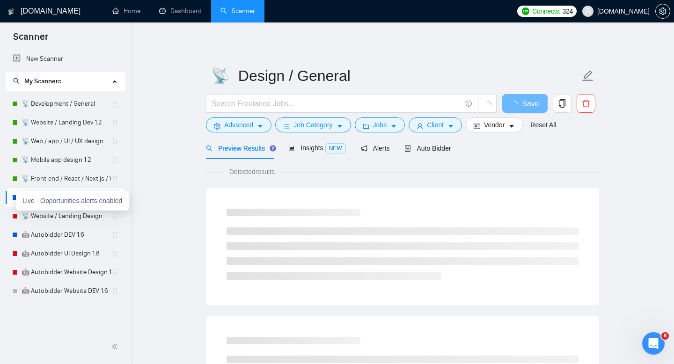
click at [14, 197] on div at bounding box center [15, 198] width 6 height 6
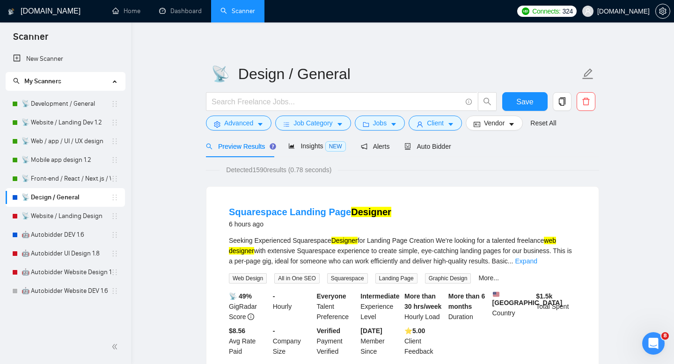
scroll to position [0, 0]
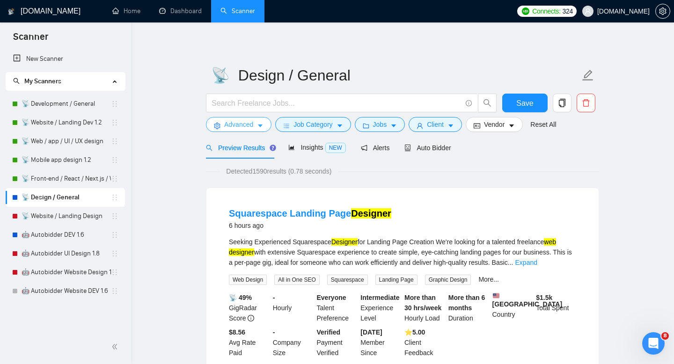
click at [251, 122] on span "Advanced" at bounding box center [238, 124] width 29 height 10
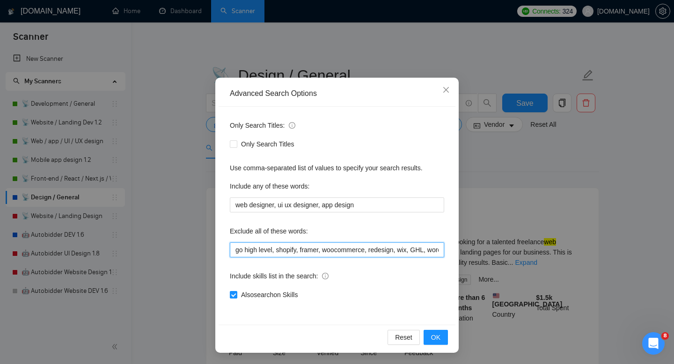
scroll to position [0, 208]
drag, startPoint x: 289, startPoint y: 247, endPoint x: 522, endPoint y: 272, distance: 234.1
click at [522, 273] on div "Advanced Search Options Only Search Titles: Only Search Titles Use comma-separa…" at bounding box center [337, 182] width 674 height 364
click at [430, 250] on input "go high level, shopify, framer, woocommerce, redesign, wix, GHL, wordpress, wor…" at bounding box center [337, 249] width 214 height 15
drag, startPoint x: 430, startPoint y: 250, endPoint x: 541, endPoint y: 242, distance: 111.7
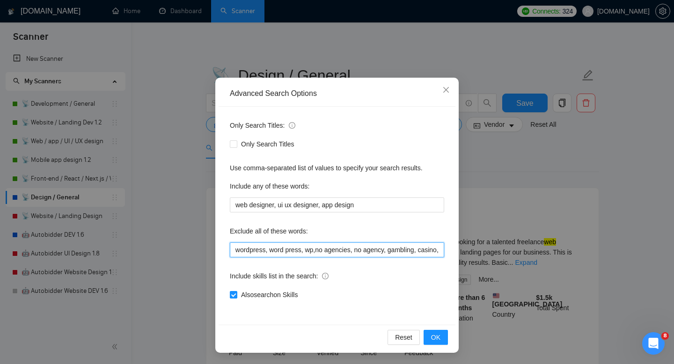
click at [541, 243] on div "Advanced Search Options Only Search Titles: Only Search Titles Use comma-separa…" at bounding box center [337, 182] width 674 height 364
click at [439, 252] on input "go high level, shopify, framer, woocommerce, redesign, wix, GHL, wordpress, wor…" at bounding box center [337, 249] width 214 height 15
drag, startPoint x: 439, startPoint y: 252, endPoint x: 448, endPoint y: 252, distance: 8.9
click at [448, 252] on div "Only Search Titles: Only Search Titles Use comma-separated list of values to sp…" at bounding box center [337, 216] width 237 height 218
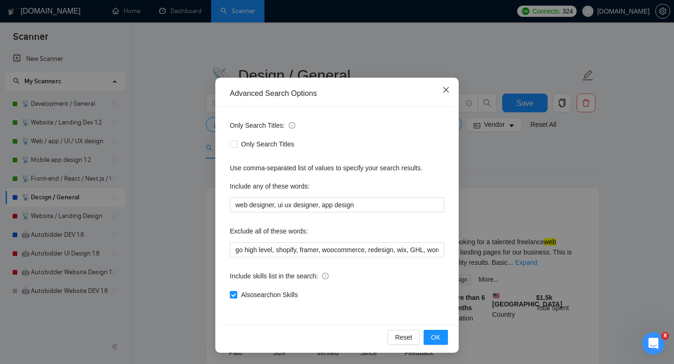
click at [447, 88] on icon "close" at bounding box center [445, 89] width 7 height 7
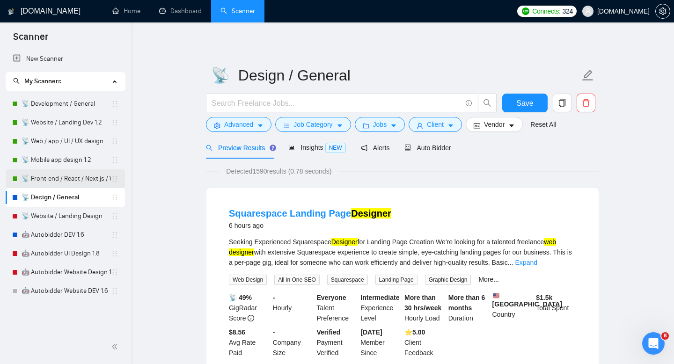
click at [55, 172] on link "📡 Front-end / React / Next.js / WebGL / GSAP" at bounding box center [66, 178] width 89 height 19
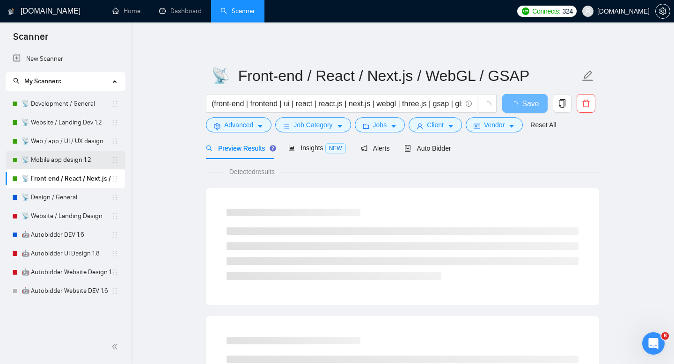
click at [52, 156] on link "📡 Mobile app design 1.2" at bounding box center [66, 160] width 89 height 19
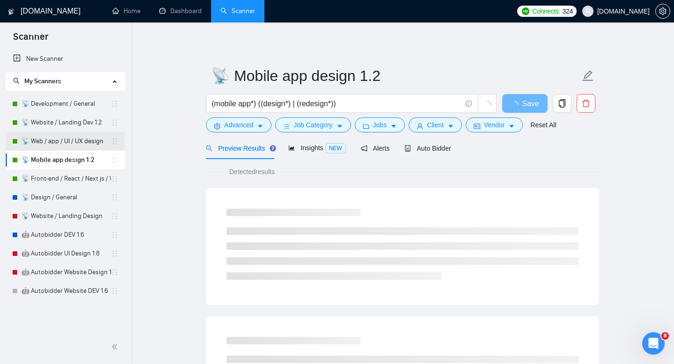
click at [69, 143] on link "📡 Web / app / UI / UX design" at bounding box center [66, 141] width 89 height 19
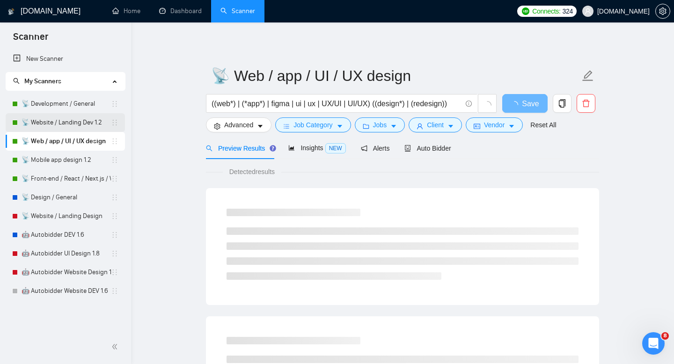
click at [54, 128] on link "📡 Website / Landing Dev 1.2" at bounding box center [66, 122] width 89 height 19
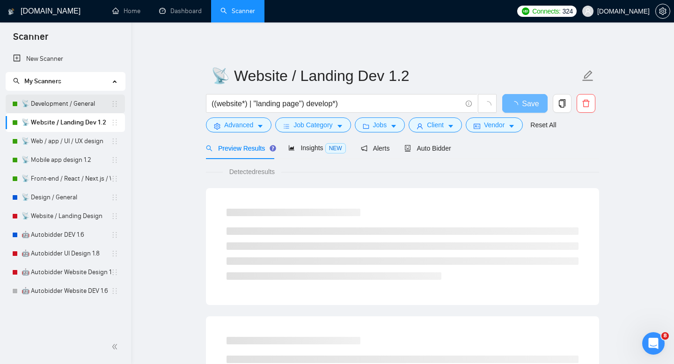
click at [49, 107] on link "📡 Development / General" at bounding box center [66, 104] width 89 height 19
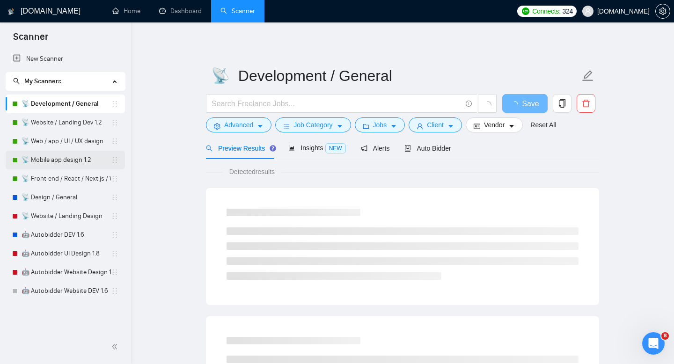
click at [48, 166] on link "📡 Mobile app design 1.2" at bounding box center [66, 160] width 89 height 19
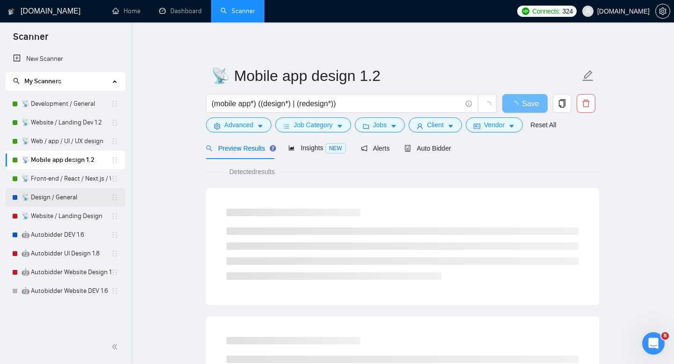
click at [47, 196] on link "📡 Design / General" at bounding box center [66, 197] width 89 height 19
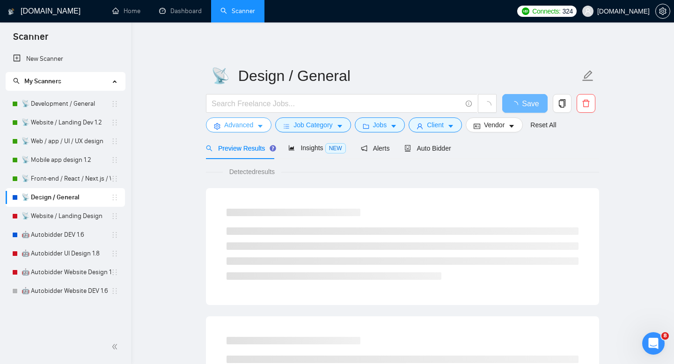
click at [260, 124] on icon "caret-down" at bounding box center [260, 126] width 7 height 7
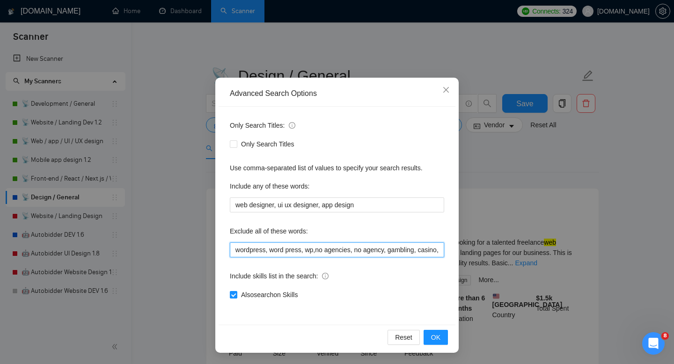
scroll to position [0, 208]
drag, startPoint x: 303, startPoint y: 250, endPoint x: 515, endPoint y: 282, distance: 214.9
click at [515, 282] on div "Advanced Search Options Only Search Titles: Only Search Titles Use comma-separa…" at bounding box center [337, 182] width 674 height 364
click at [439, 252] on input "go high level, shopify, framer, woocommerce, redesign, wix, GHL, wordpress, wor…" at bounding box center [337, 249] width 214 height 15
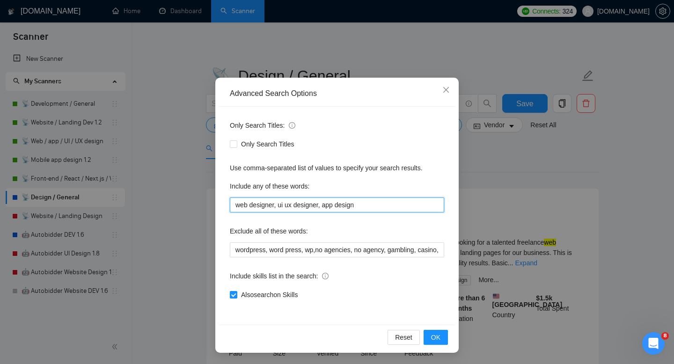
scroll to position [0, 0]
click at [374, 204] on input "web designer, ui ux designer, app design" at bounding box center [337, 205] width 214 height 15
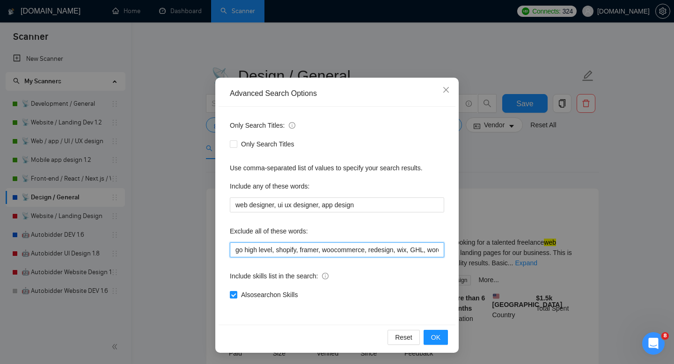
click at [392, 244] on input "go high level, shopify, framer, woocommerce, redesign, wix, GHL, wordpress, wor…" at bounding box center [337, 249] width 214 height 15
drag, startPoint x: 367, startPoint y: 248, endPoint x: 501, endPoint y: 248, distance: 133.9
click at [501, 248] on div "Advanced Search Options Only Search Titles: Only Search Titles Use comma-separa…" at bounding box center [337, 182] width 674 height 364
click at [433, 248] on input "go high level, shopify, framer, woocommerce, redesign, wix, GHL, wordpress, wor…" at bounding box center [337, 249] width 214 height 15
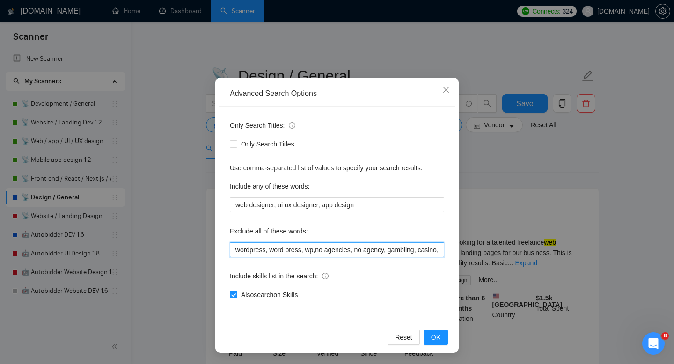
click at [436, 249] on input "go high level, shopify, framer, woocommerce, redesign, wix, GHL, wordpress, wor…" at bounding box center [337, 249] width 214 height 15
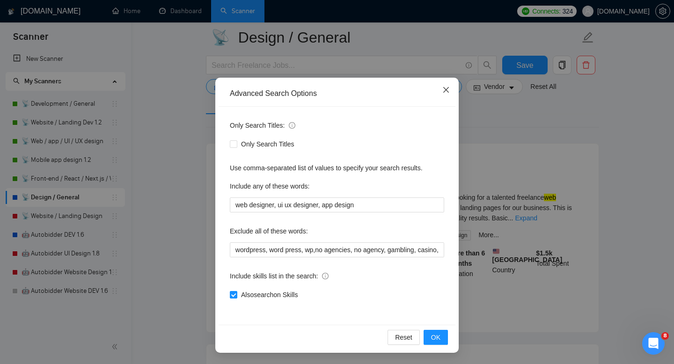
scroll to position [0, 0]
click at [446, 92] on icon "close" at bounding box center [445, 89] width 7 height 7
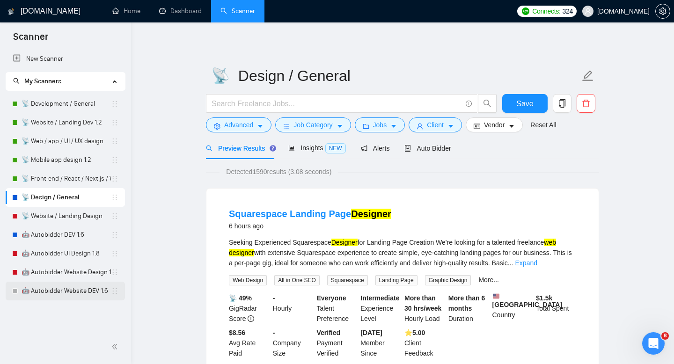
click at [72, 290] on link "🤖 Autobidder Website DEV 1.6" at bounding box center [66, 291] width 89 height 19
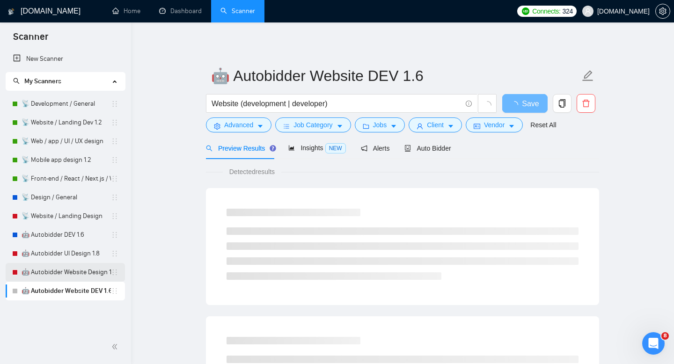
click at [72, 275] on link "🤖 Autobidder Website Design 1.8" at bounding box center [66, 272] width 89 height 19
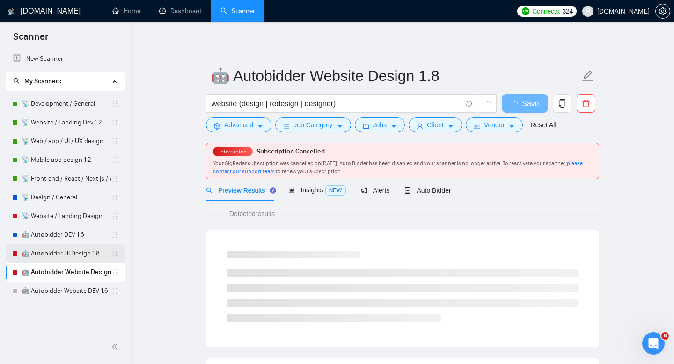
click at [72, 260] on link "🤖 Autobidder UI Design 1.8" at bounding box center [66, 253] width 89 height 19
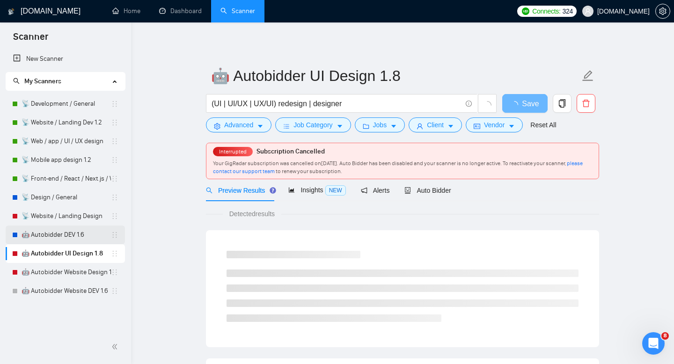
click at [66, 242] on link "🤖 Autobidder DEV 1.6" at bounding box center [66, 235] width 89 height 19
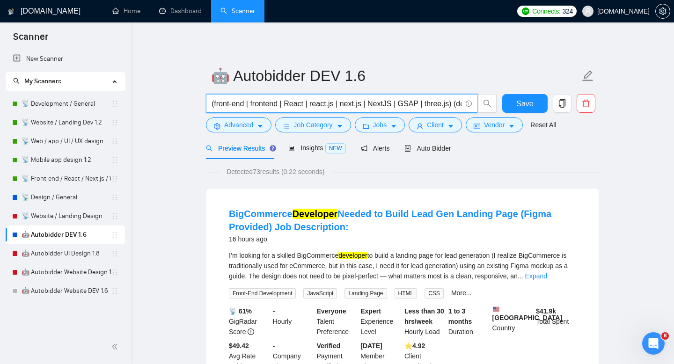
scroll to position [0, 83]
drag, startPoint x: 296, startPoint y: 108, endPoint x: 479, endPoint y: 114, distance: 183.2
click at [479, 114] on div "(front-end | frontend | React | react.js | next.js | NextJS | GSAP | three.js) …" at bounding box center [351, 105] width 295 height 23
click at [433, 106] on input "(front-end | frontend | React | react.js | next.js | NextJS | GSAP | three.js) …" at bounding box center [337, 104] width 250 height 12
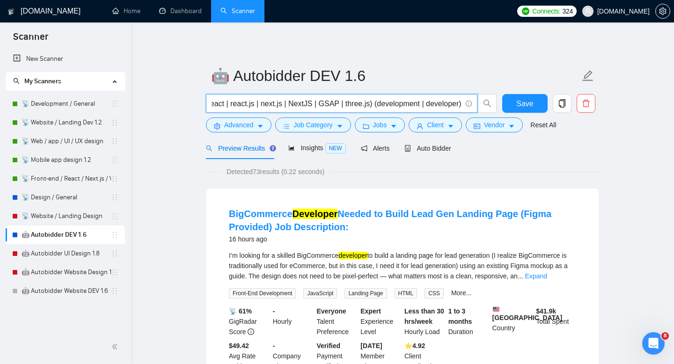
click at [433, 106] on input "(front-end | frontend | React | react.js | next.js | NextJS | GSAP | three.js) …" at bounding box center [337, 104] width 250 height 12
click at [82, 140] on link "📡 Web / app / UI / UX design" at bounding box center [66, 141] width 89 height 19
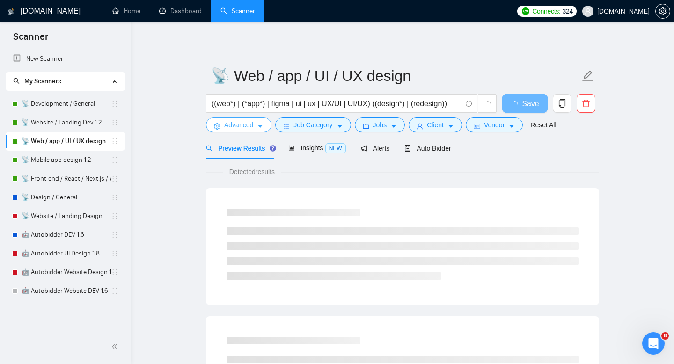
click at [250, 123] on span "Advanced" at bounding box center [238, 125] width 29 height 10
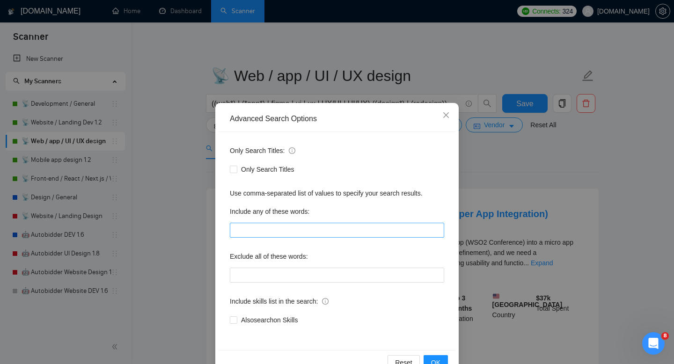
scroll to position [25, 0]
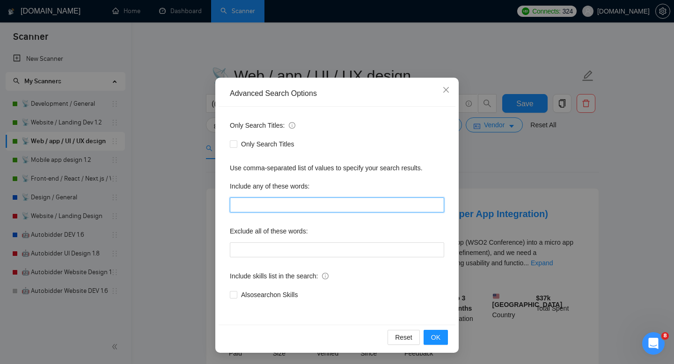
click at [337, 211] on input "text" at bounding box center [337, 205] width 214 height 15
click at [450, 89] on span "Close" at bounding box center [446, 90] width 25 height 25
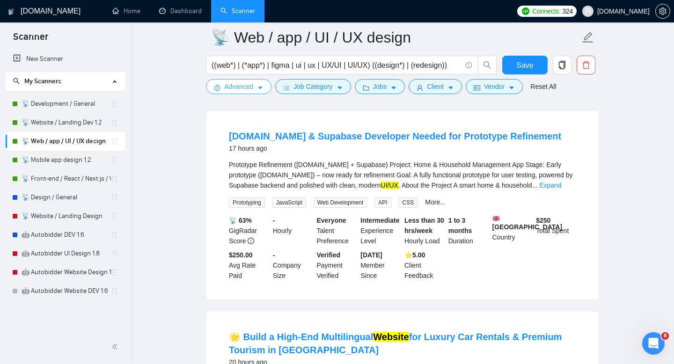
scroll to position [0, 0]
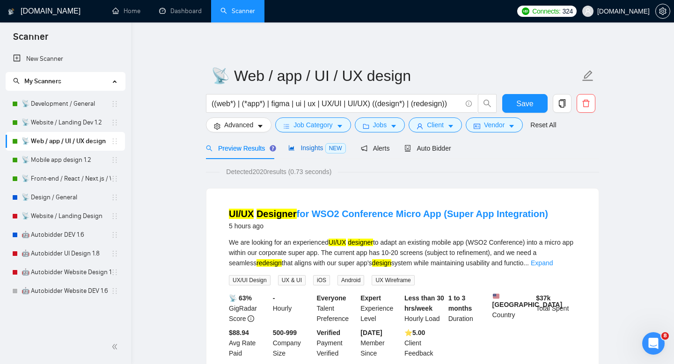
click at [301, 149] on span "Insights NEW" at bounding box center [316, 147] width 57 height 7
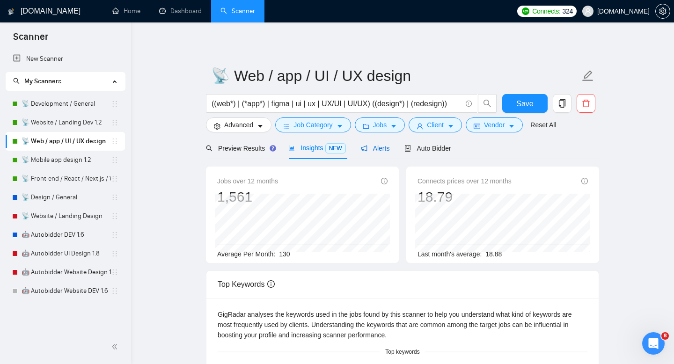
click at [383, 145] on span "Alerts" at bounding box center [375, 148] width 29 height 7
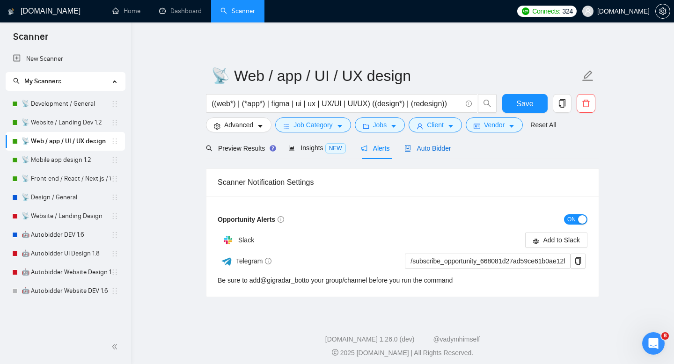
click at [419, 149] on span "Auto Bidder" at bounding box center [427, 148] width 46 height 7
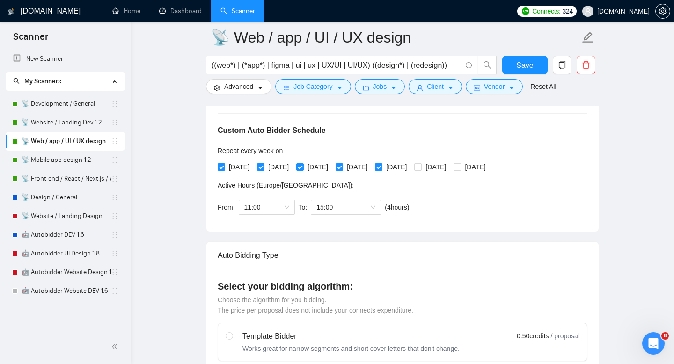
scroll to position [203, 0]
click at [422, 169] on span at bounding box center [417, 167] width 7 height 7
click at [421, 169] on input "[DATE]" at bounding box center [417, 167] width 7 height 7
click at [422, 169] on span at bounding box center [417, 167] width 7 height 7
click at [421, 169] on input "[DATE]" at bounding box center [417, 167] width 7 height 7
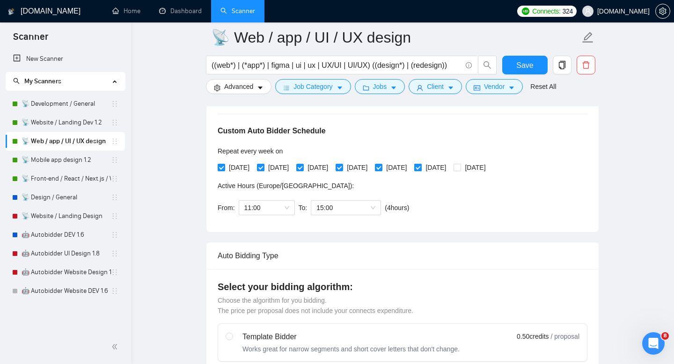
checkbox input "false"
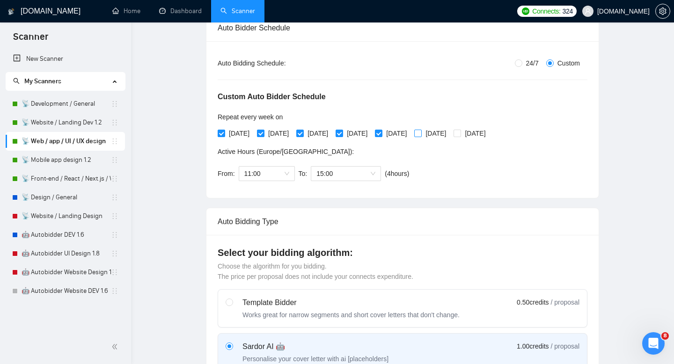
scroll to position [0, 0]
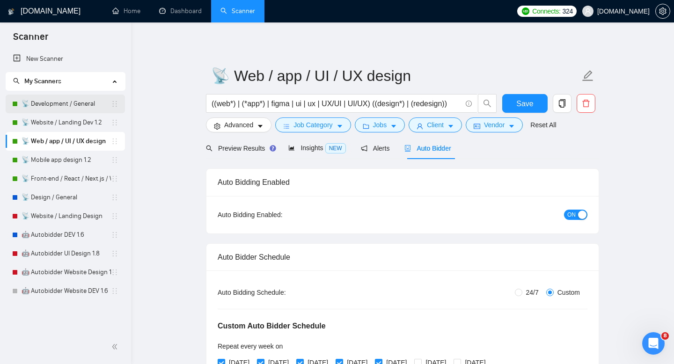
click at [65, 108] on link "📡 Development / General" at bounding box center [66, 104] width 89 height 19
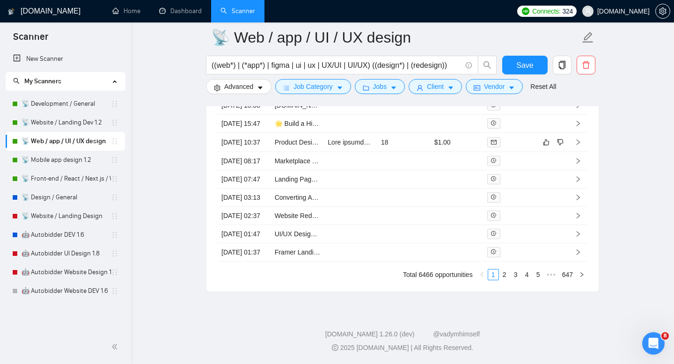
scroll to position [2710, 0]
click at [59, 123] on link "📡 Website / Landing Dev 1.2" at bounding box center [66, 122] width 89 height 19
click at [51, 239] on link "🤖 Autobidder DEV 1.6" at bounding box center [66, 235] width 89 height 19
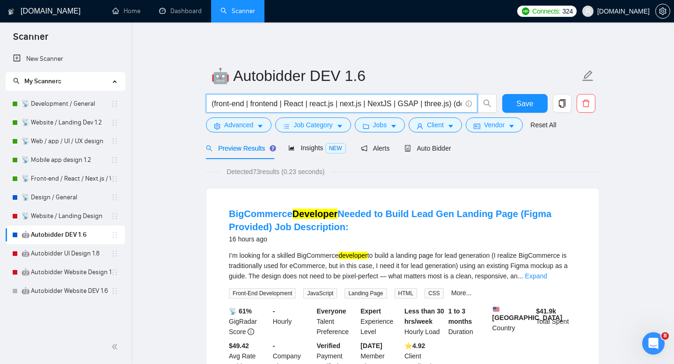
scroll to position [0, 83]
drag, startPoint x: 303, startPoint y: 103, endPoint x: 367, endPoint y: 120, distance: 65.9
click at [367, 120] on form "🤖 Autobidder DEV 1.6 (front-end | frontend | React | react.js | next.js | NextJ…" at bounding box center [402, 99] width 393 height 76
click at [411, 104] on input "(front-end | frontend | React | react.js | next.js | NextJS | GSAP | three.js) …" at bounding box center [337, 104] width 250 height 12
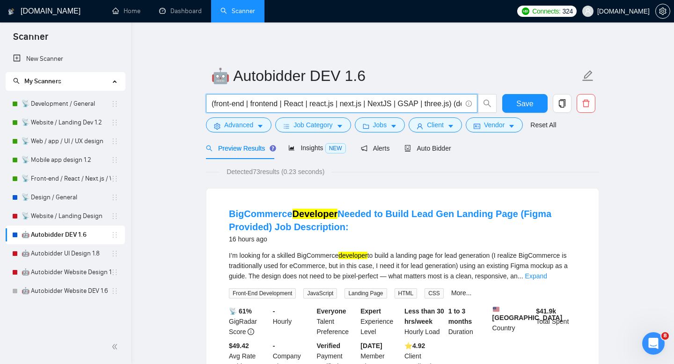
drag, startPoint x: 411, startPoint y: 104, endPoint x: 164, endPoint y: 104, distance: 246.2
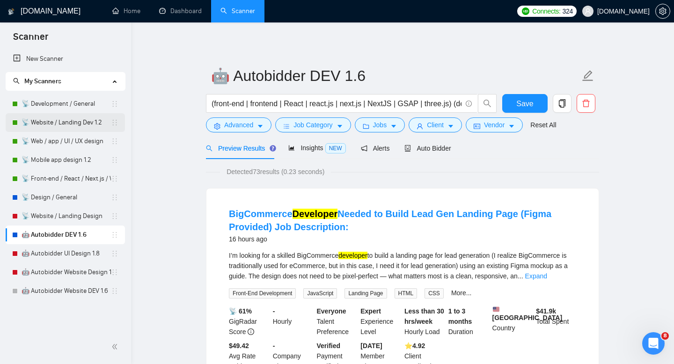
click at [81, 125] on link "📡 Website / Landing Dev 1.2" at bounding box center [66, 122] width 89 height 19
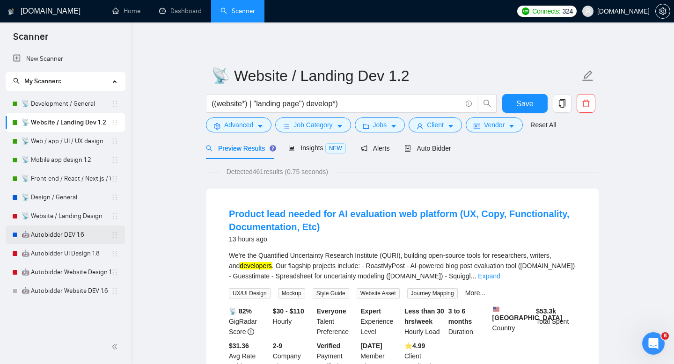
click at [73, 232] on link "🤖 Autobidder DEV 1.6" at bounding box center [66, 235] width 89 height 19
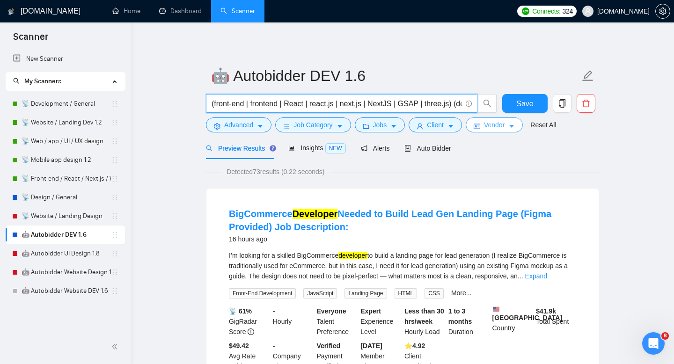
scroll to position [0, 83]
drag, startPoint x: 270, startPoint y: 102, endPoint x: 512, endPoint y: 124, distance: 243.0
click at [512, 124] on form "🤖 Autobidder DEV 1.6 (front-end | frontend | React | react.js | next.js | NextJ…" at bounding box center [402, 99] width 393 height 76
click at [68, 249] on link "🤖 Autobidder UI Design 1.8" at bounding box center [66, 253] width 89 height 19
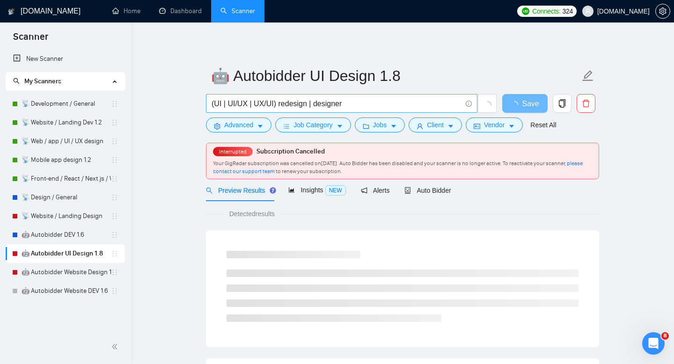
click at [364, 110] on span "(UI | UI/UX | UX/UI) redesign | designer" at bounding box center [342, 103] width 272 height 19
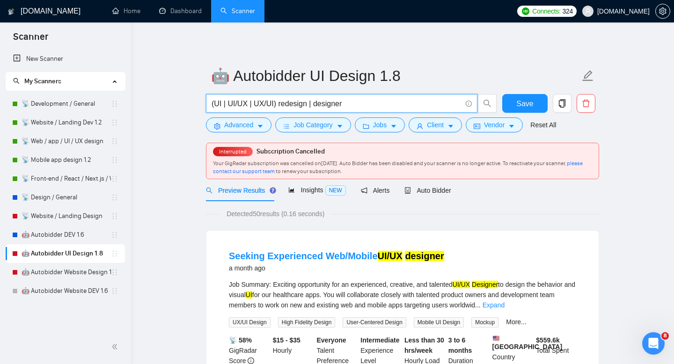
click at [364, 107] on input "(UI | UI/UX | UX/UI) redesign | designer" at bounding box center [337, 104] width 250 height 12
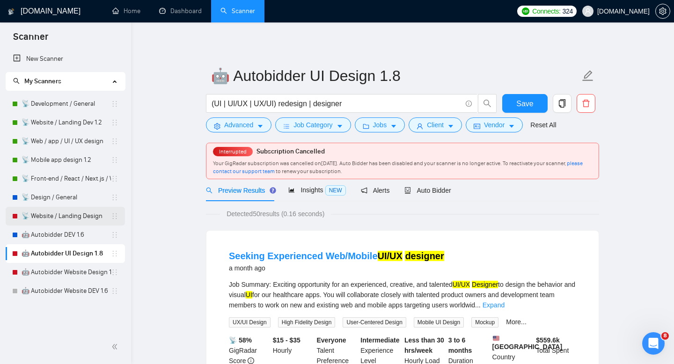
click at [68, 215] on link "📡 Website / Landing Design" at bounding box center [66, 216] width 89 height 19
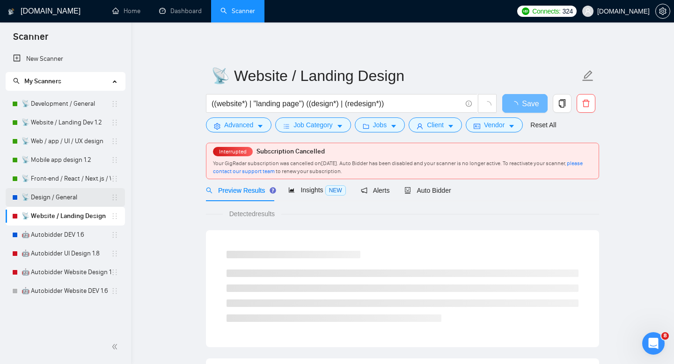
click at [65, 203] on link "📡 Design / General" at bounding box center [66, 197] width 89 height 19
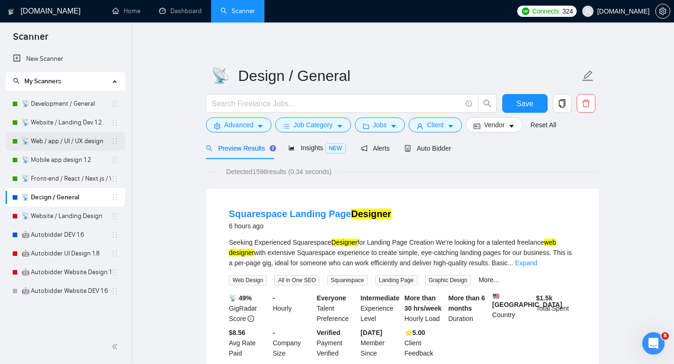
click at [61, 134] on link "📡 Web / app / UI / UX design" at bounding box center [66, 141] width 89 height 19
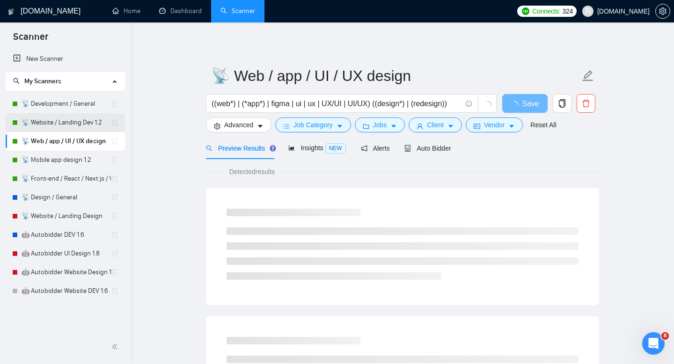
click at [87, 122] on link "📡 Website / Landing Dev 1.2" at bounding box center [66, 122] width 89 height 19
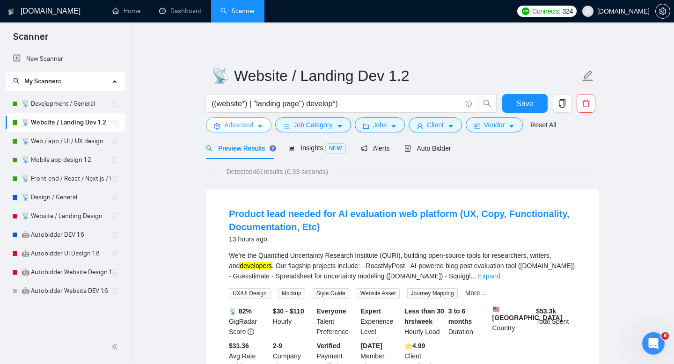
click at [252, 128] on span "Advanced" at bounding box center [238, 125] width 29 height 10
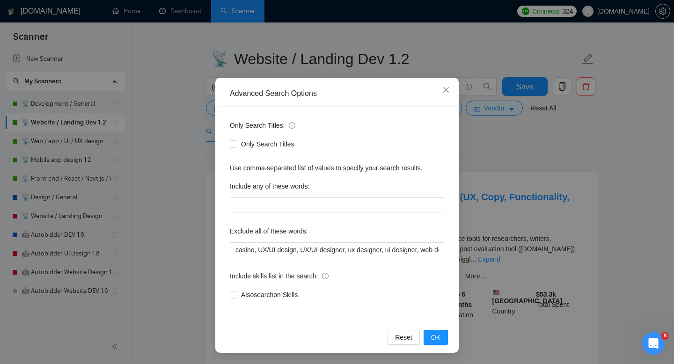
scroll to position [17, 0]
click at [188, 205] on div "Advanced Search Options Only Search Titles: Only Search Titles Use comma-separa…" at bounding box center [337, 182] width 674 height 364
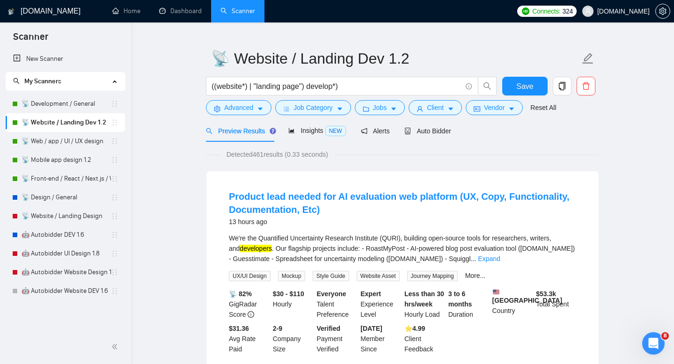
scroll to position [0, 0]
click at [80, 140] on link "📡 Web / app / UI / UX design" at bounding box center [66, 141] width 89 height 19
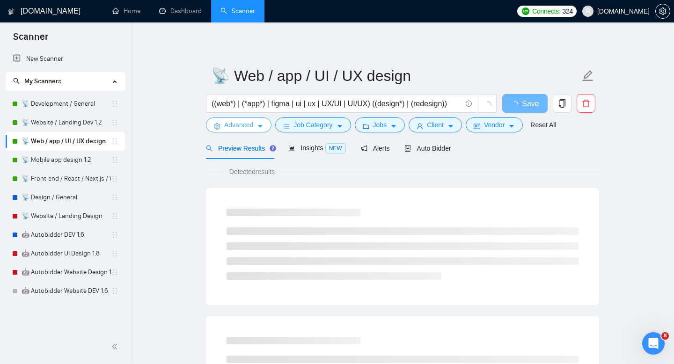
click at [247, 129] on span "Advanced" at bounding box center [238, 125] width 29 height 10
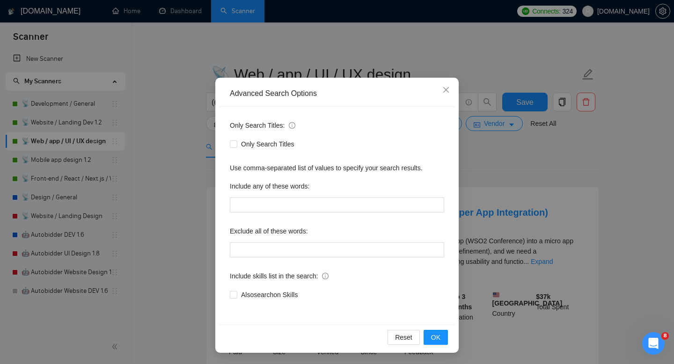
scroll to position [13, 0]
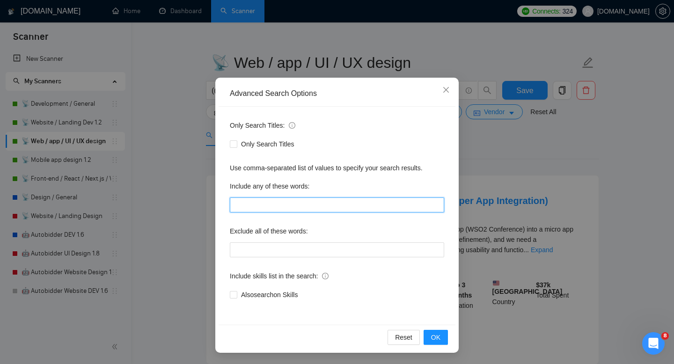
click at [303, 209] on input "text" at bounding box center [337, 205] width 214 height 15
click at [444, 88] on icon "close" at bounding box center [445, 89] width 7 height 7
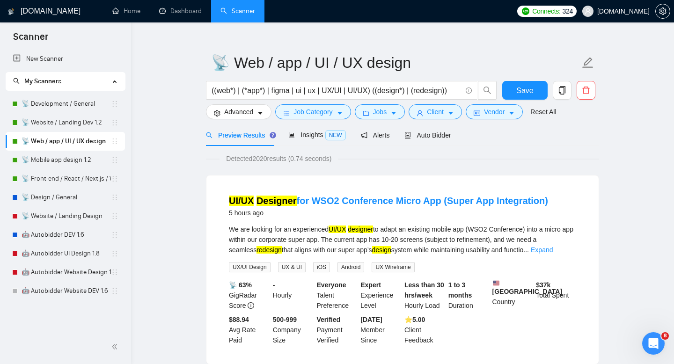
scroll to position [0, 0]
click at [52, 254] on link "🤖 Autobidder UI Design 1.8" at bounding box center [66, 253] width 89 height 19
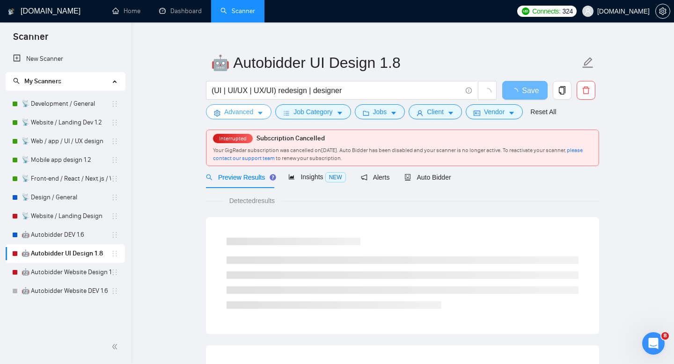
click at [253, 109] on span "Advanced" at bounding box center [238, 112] width 29 height 10
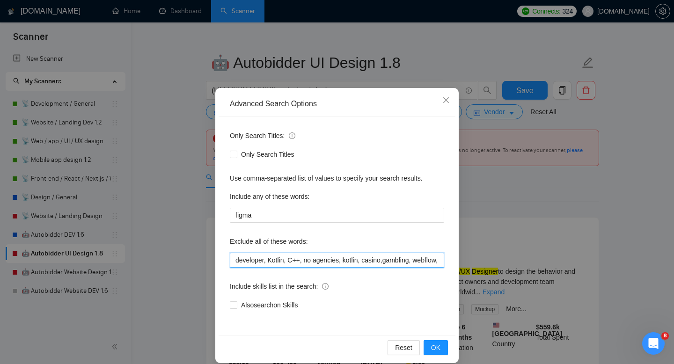
drag, startPoint x: 271, startPoint y: 265, endPoint x: 234, endPoint y: 261, distance: 37.2
click at [234, 261] on input "developer, Kotlin, C++, no agencies, kotlin, casino,gambling, webflow, java, [D…" at bounding box center [337, 260] width 214 height 15
click at [444, 101] on icon "close" at bounding box center [445, 99] width 7 height 7
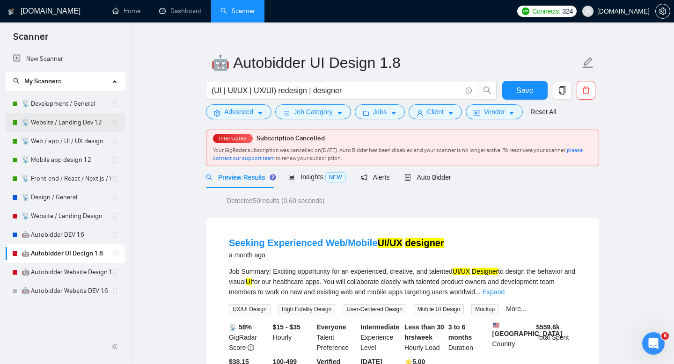
click at [53, 119] on link "📡 Website / Landing Dev 1.2" at bounding box center [66, 122] width 89 height 19
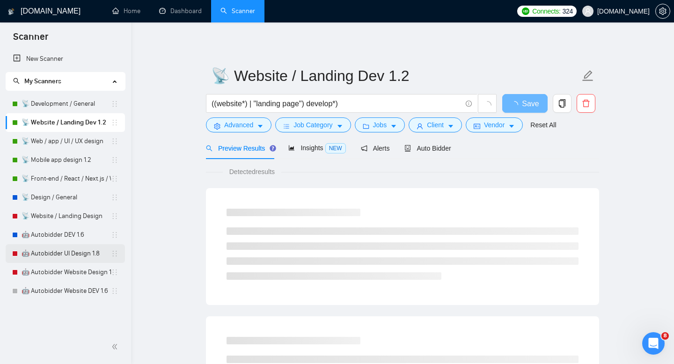
click at [67, 250] on link "🤖 Autobidder UI Design 1.8" at bounding box center [66, 253] width 89 height 19
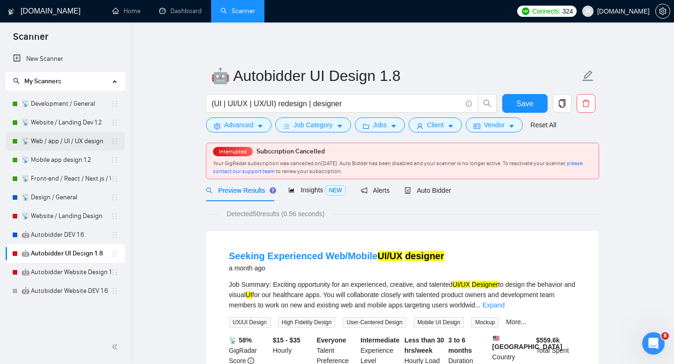
click at [67, 140] on link "📡 Web / app / UI / UX design" at bounding box center [66, 141] width 89 height 19
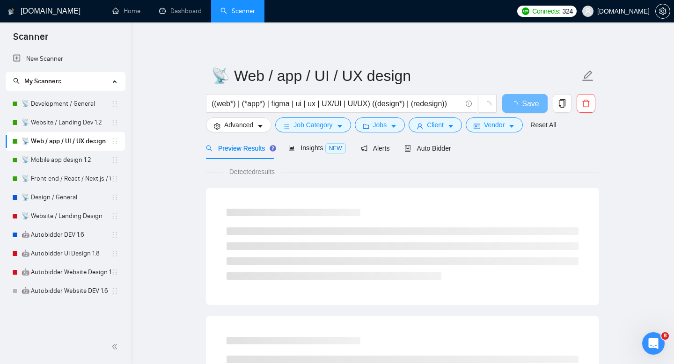
scroll to position [8, 0]
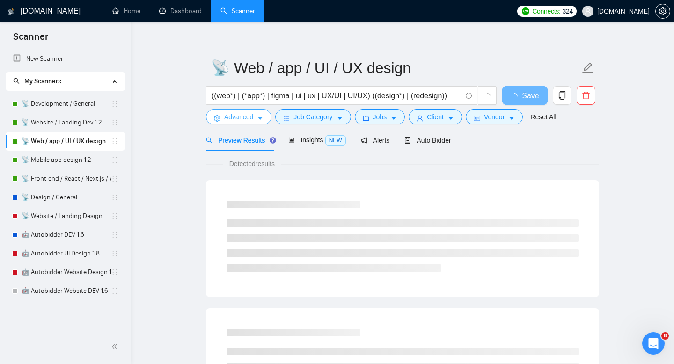
click at [246, 117] on span "Advanced" at bounding box center [238, 117] width 29 height 10
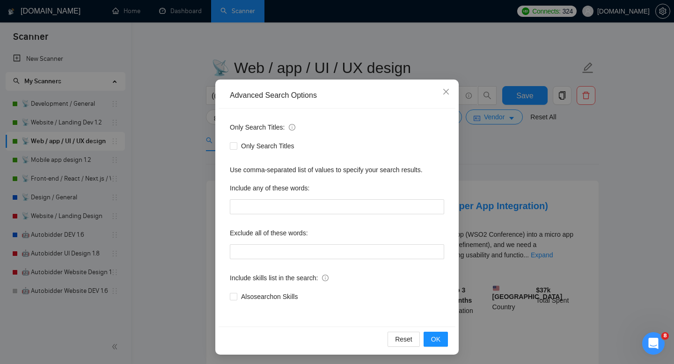
scroll to position [23, 0]
click at [288, 247] on input "text" at bounding box center [337, 251] width 214 height 15
paste input "developer, Kotlin, C++, no agencies, kotlin, casino,gambling, webflow, java, [D…"
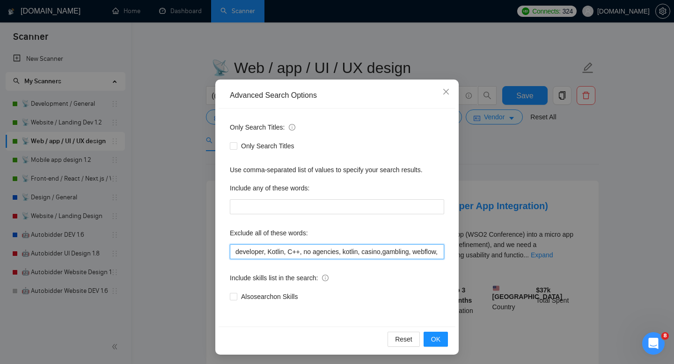
scroll to position [0, 910]
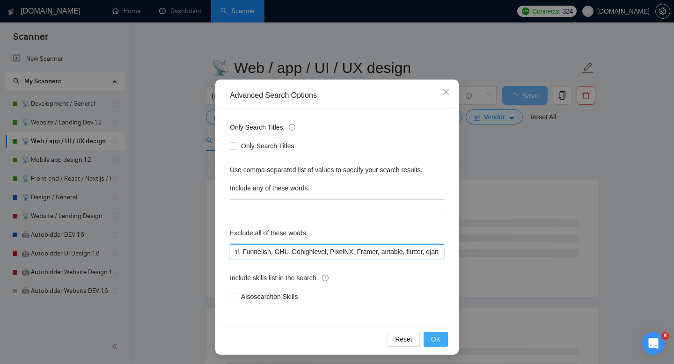
type input "developer, Kotlin, C++, no agencies, kotlin, casino,gambling, webflow, java, [D…"
click at [437, 340] on span "OK" at bounding box center [435, 339] width 9 height 10
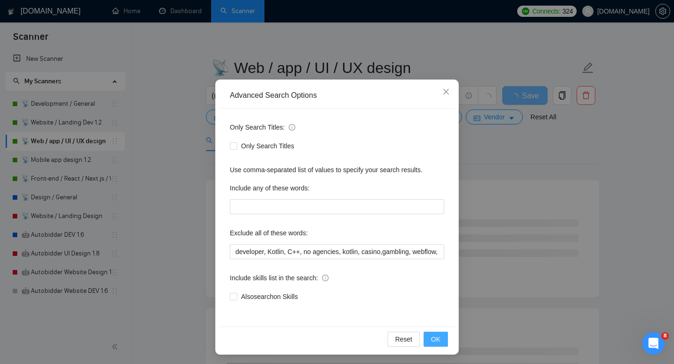
scroll to position [0, 0]
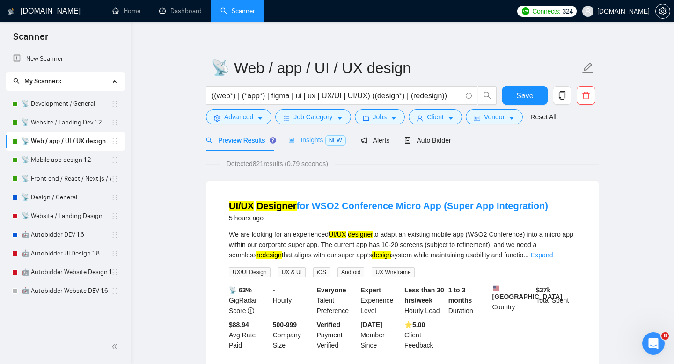
click at [315, 133] on div "Insights NEW" at bounding box center [316, 140] width 57 height 22
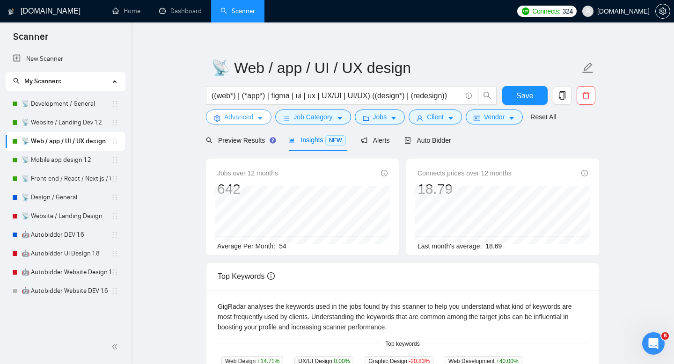
click at [261, 119] on icon "caret-down" at bounding box center [260, 119] width 5 height 3
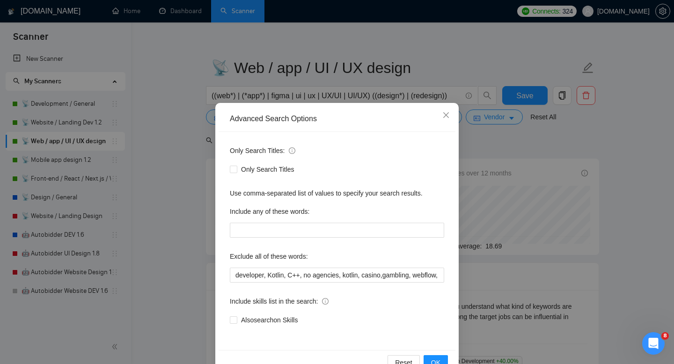
click at [311, 220] on div "Include any of these words:" at bounding box center [337, 213] width 214 height 19
click at [311, 222] on div "Include any of these words:" at bounding box center [337, 213] width 214 height 19
click at [311, 225] on input "text" at bounding box center [337, 230] width 214 height 15
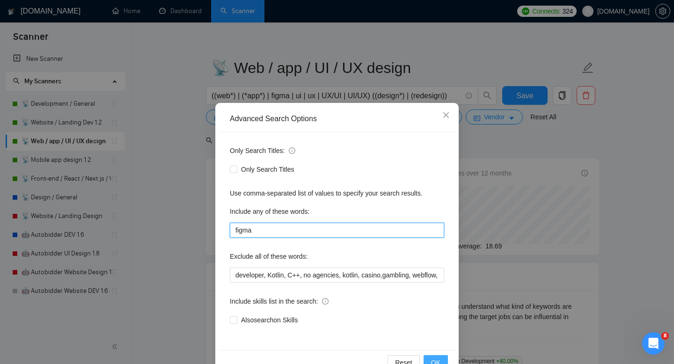
type input "figma"
click at [441, 357] on button "OK" at bounding box center [436, 362] width 24 height 15
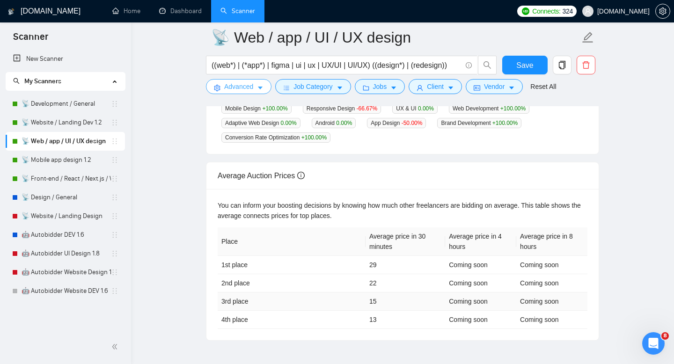
scroll to position [353, 0]
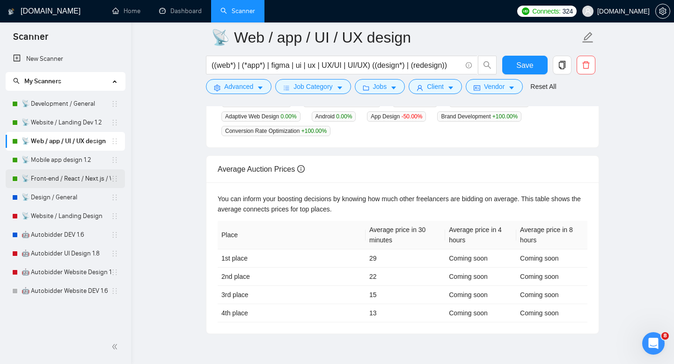
click at [71, 170] on link "📡 Front-end / React / Next.js / WebGL / GSAP" at bounding box center [66, 178] width 89 height 19
click at [519, 64] on span "Save" at bounding box center [524, 65] width 17 height 12
click at [72, 181] on link "📡 Front-end / React / Next.js / WebGL / GSAP" at bounding box center [66, 178] width 89 height 19
click at [64, 170] on link "📡 Front-end / React / Next.js / WebGL / GSAP" at bounding box center [66, 178] width 89 height 19
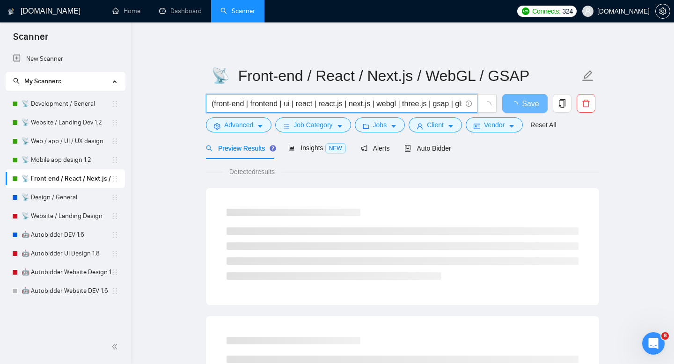
click at [250, 101] on input "(front-end | frontend | ui | react | react.js | next.js | webgl | three.js | gs…" at bounding box center [337, 104] width 250 height 12
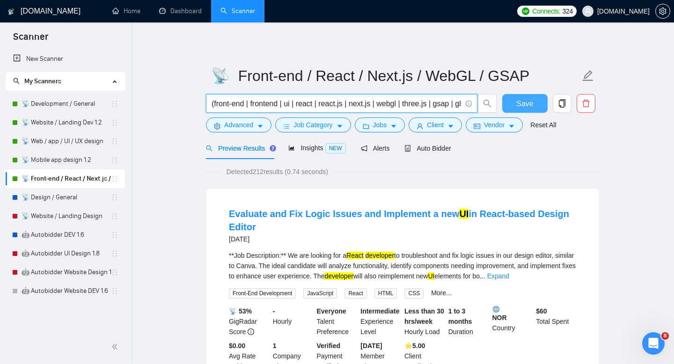
scroll to position [0, 78]
drag, startPoint x: 377, startPoint y: 105, endPoint x: 513, endPoint y: 105, distance: 135.8
click at [513, 105] on div "(front-end | frontend | ui | react | react.js | next.js | webgl | three.js | gs…" at bounding box center [400, 105] width 393 height 23
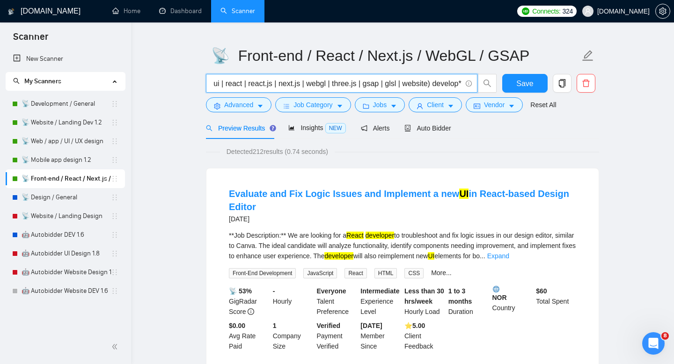
scroll to position [22, 0]
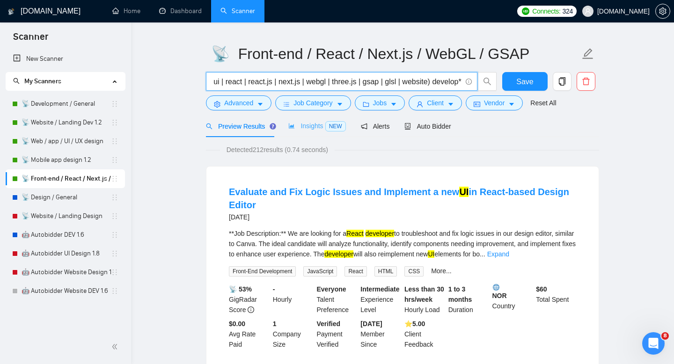
click at [316, 119] on div "Insights NEW" at bounding box center [316, 126] width 57 height 22
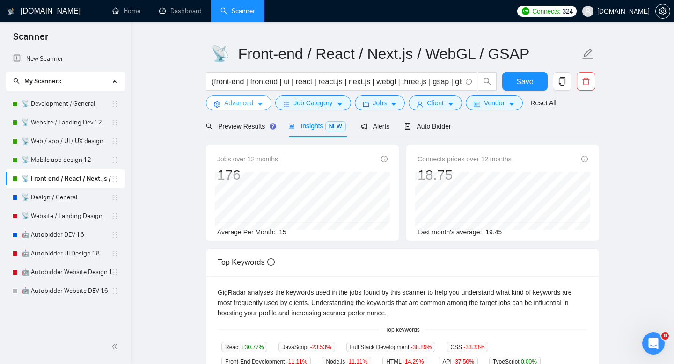
click at [244, 105] on span "Advanced" at bounding box center [238, 103] width 29 height 10
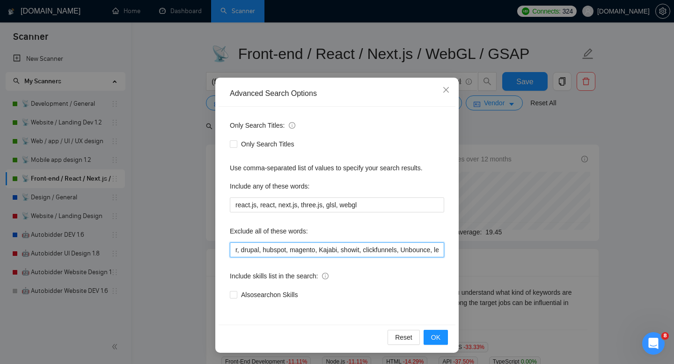
scroll to position [0, 868]
drag, startPoint x: 324, startPoint y: 253, endPoint x: 434, endPoint y: 256, distance: 110.1
click at [434, 256] on input "no agencies, casino, Web scraping, UX/UI design, UX/UI designer, ux designer, u…" at bounding box center [337, 249] width 214 height 15
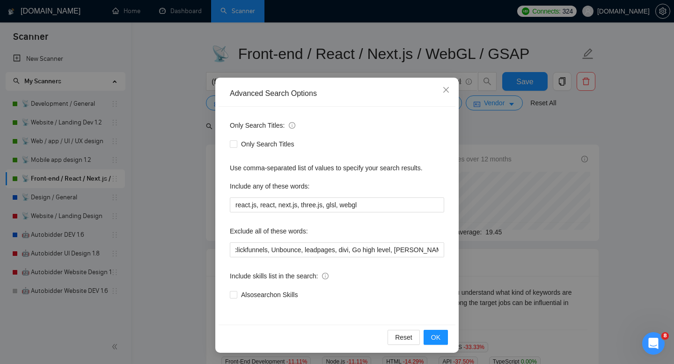
scroll to position [0, 0]
click at [295, 124] on icon "info-circle" at bounding box center [292, 125] width 7 height 7
click at [249, 146] on span "Only Search Titles" at bounding box center [267, 144] width 61 height 10
click at [236, 146] on input "Only Search Titles" at bounding box center [233, 143] width 7 height 7
click at [249, 146] on span "Only Search Titles" at bounding box center [267, 144] width 61 height 10
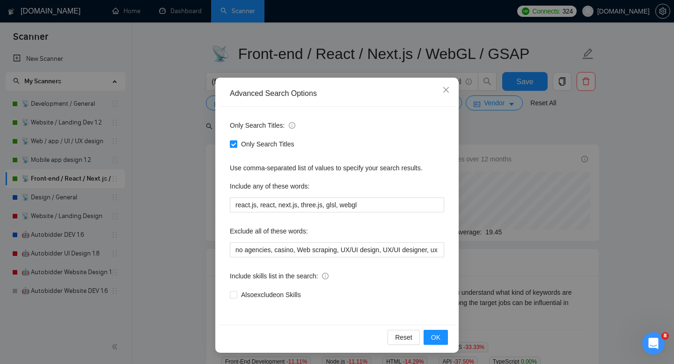
click at [236, 146] on input "Only Search Titles" at bounding box center [233, 143] width 7 height 7
click at [249, 146] on span "Only Search Titles" at bounding box center [267, 144] width 61 height 10
click at [236, 146] on input "Only Search Titles" at bounding box center [233, 143] width 7 height 7
click at [249, 146] on span "Only Search Titles" at bounding box center [267, 144] width 61 height 10
click at [236, 146] on input "Only Search Titles" at bounding box center [233, 143] width 7 height 7
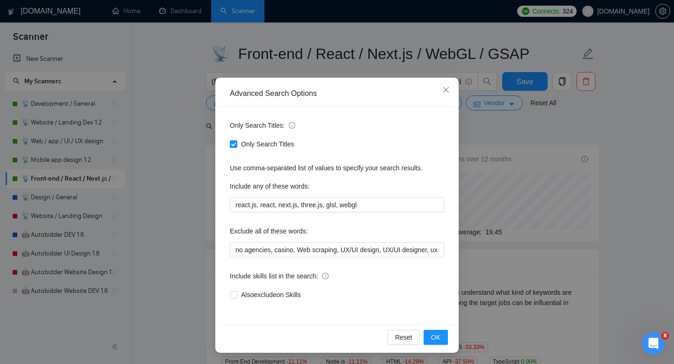
checkbox input "false"
click at [248, 299] on span "Also search on Skills" at bounding box center [269, 295] width 64 height 10
click at [236, 298] on input "Also search on Skills" at bounding box center [233, 294] width 7 height 7
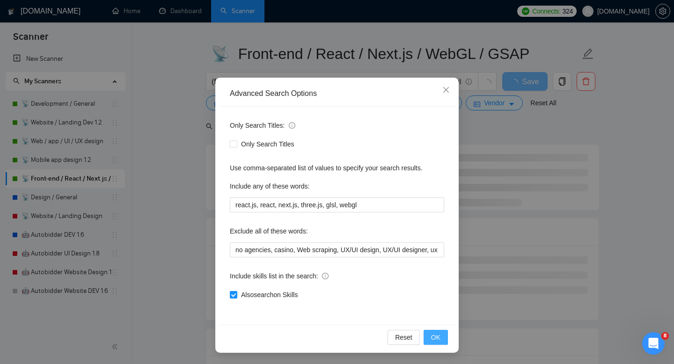
click at [442, 342] on button "OK" at bounding box center [436, 337] width 24 height 15
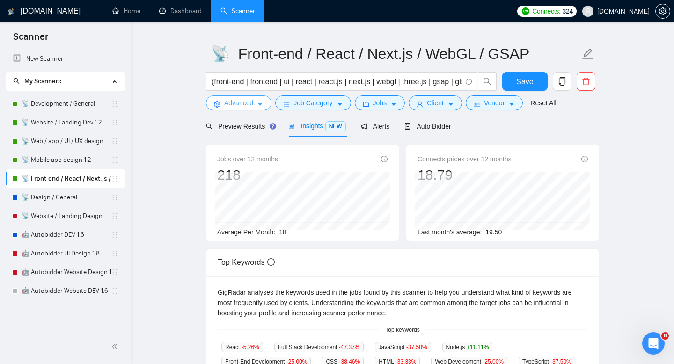
click at [250, 107] on span "Advanced" at bounding box center [238, 103] width 29 height 10
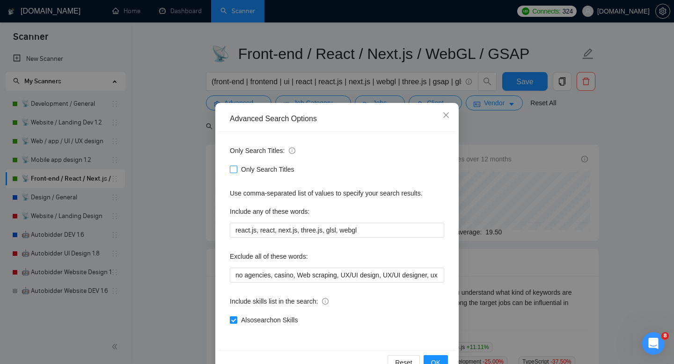
scroll to position [25, 0]
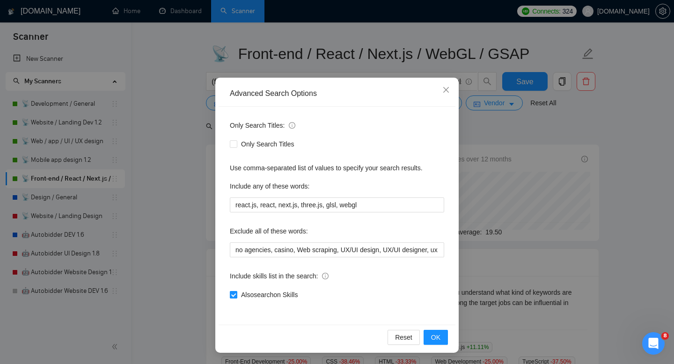
click at [253, 293] on span "Also search on Skills" at bounding box center [269, 295] width 64 height 10
click at [236, 293] on input "Also search on Skills" at bounding box center [233, 294] width 7 height 7
click at [435, 338] on span "OK" at bounding box center [435, 337] width 9 height 10
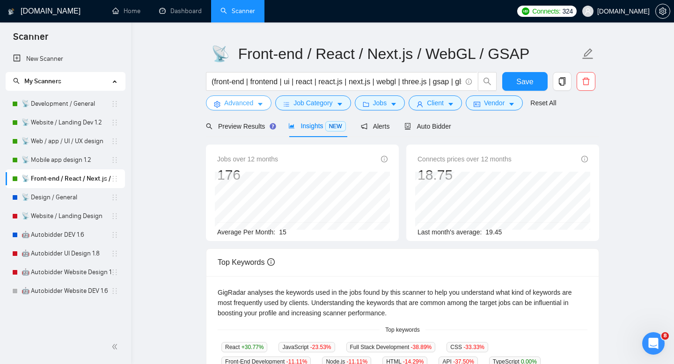
click at [245, 109] on button "Advanced" at bounding box center [239, 103] width 66 height 15
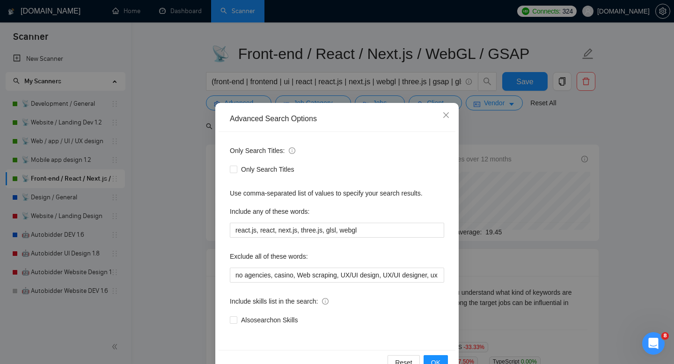
scroll to position [25, 0]
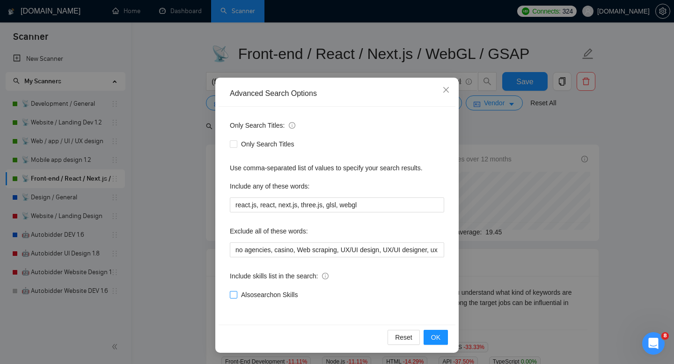
click at [294, 292] on span "Also search on Skills" at bounding box center [269, 295] width 64 height 10
click at [236, 292] on input "Also search on Skills" at bounding box center [233, 294] width 7 height 7
checkbox input "true"
click at [440, 331] on button "OK" at bounding box center [436, 337] width 24 height 15
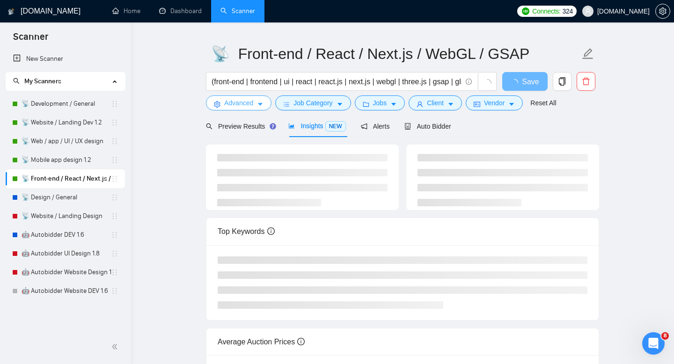
scroll to position [32, 0]
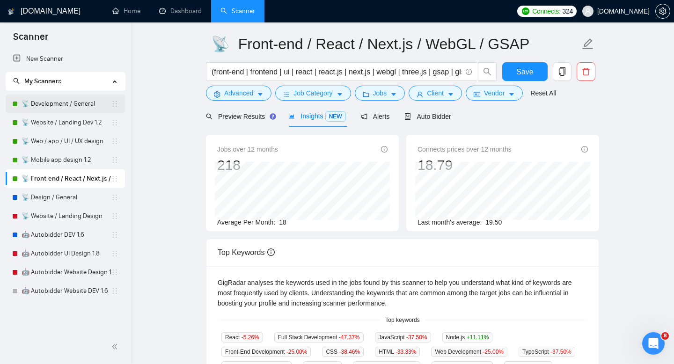
click at [73, 98] on link "📡 Development / General" at bounding box center [66, 104] width 89 height 19
click at [508, 73] on button "Save" at bounding box center [524, 71] width 45 height 19
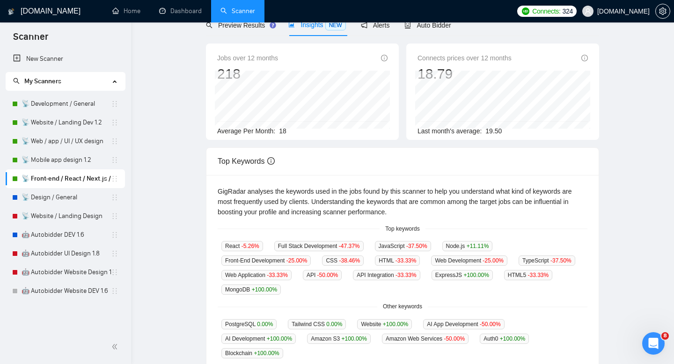
scroll to position [0, 0]
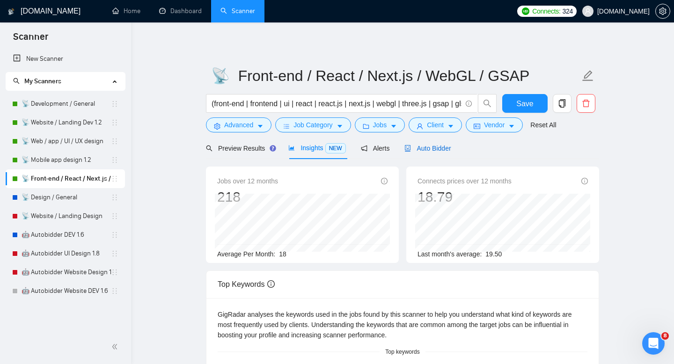
click at [436, 145] on span "Auto Bidder" at bounding box center [427, 148] width 46 height 7
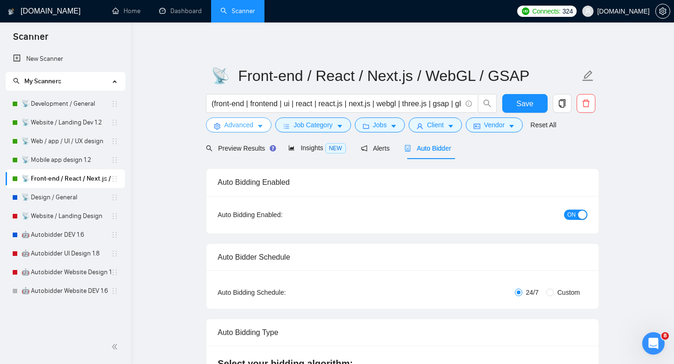
click at [253, 130] on button "Advanced" at bounding box center [239, 125] width 66 height 15
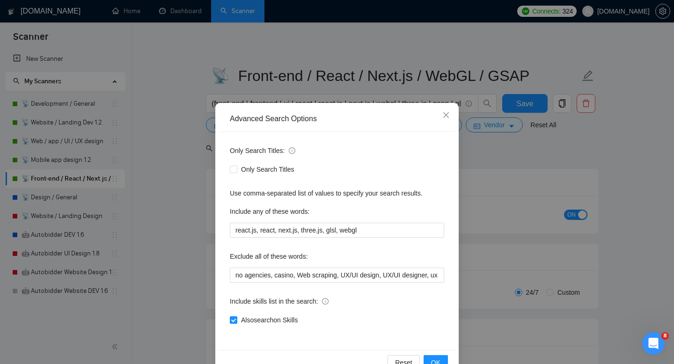
scroll to position [25, 0]
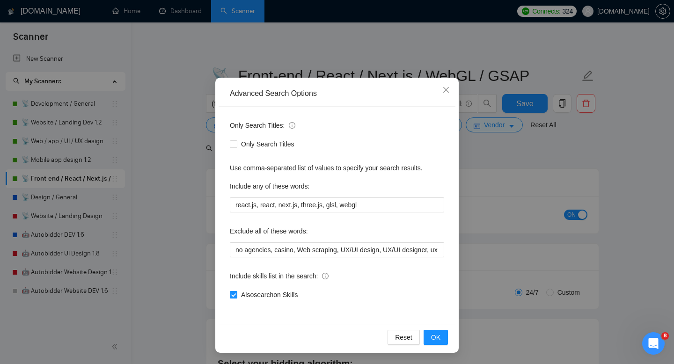
click at [348, 290] on div "Also search on Skills" at bounding box center [337, 295] width 214 height 10
click at [441, 335] on button "OK" at bounding box center [436, 337] width 24 height 15
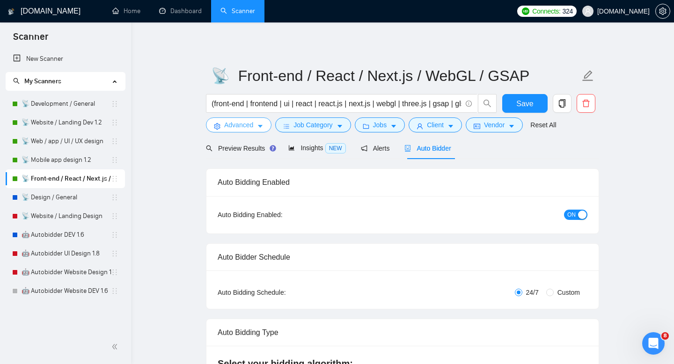
scroll to position [32, 0]
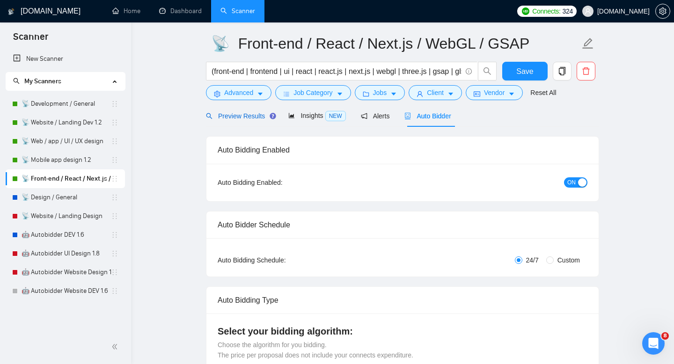
click at [248, 115] on span "Preview Results" at bounding box center [239, 115] width 67 height 7
